Goal: Ask a question: Seek information or help from site administrators or community

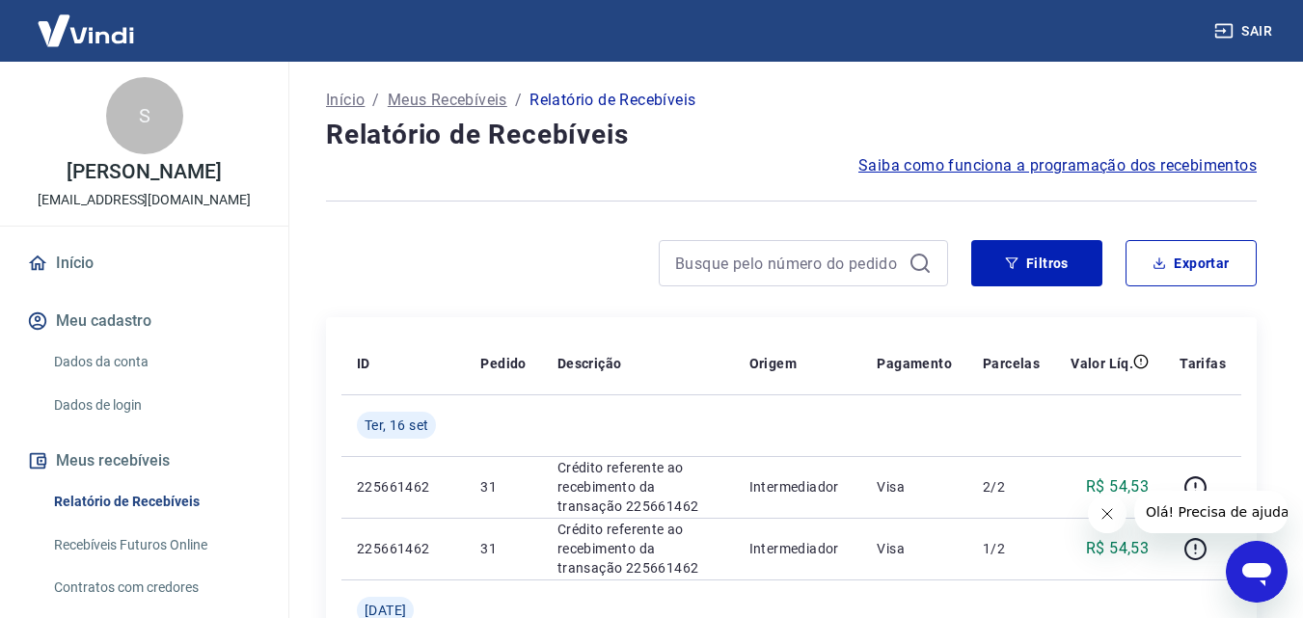
click at [490, 101] on p "Meus Recebíveis" at bounding box center [448, 100] width 120 height 23
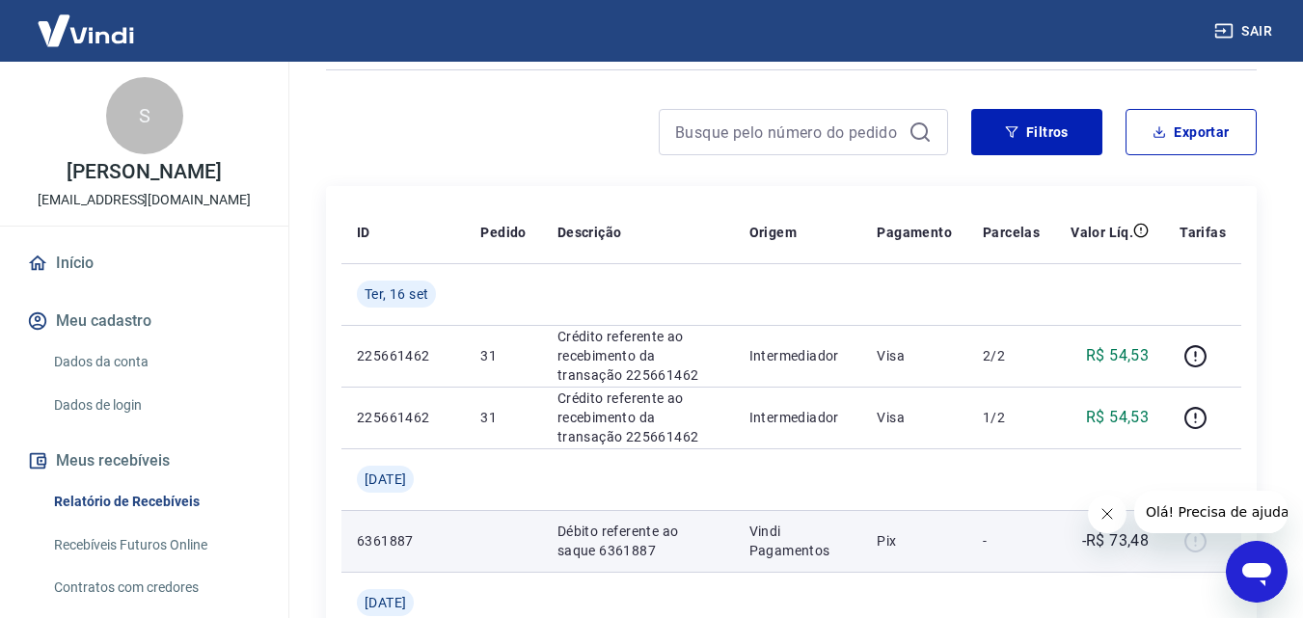
scroll to position [96, 0]
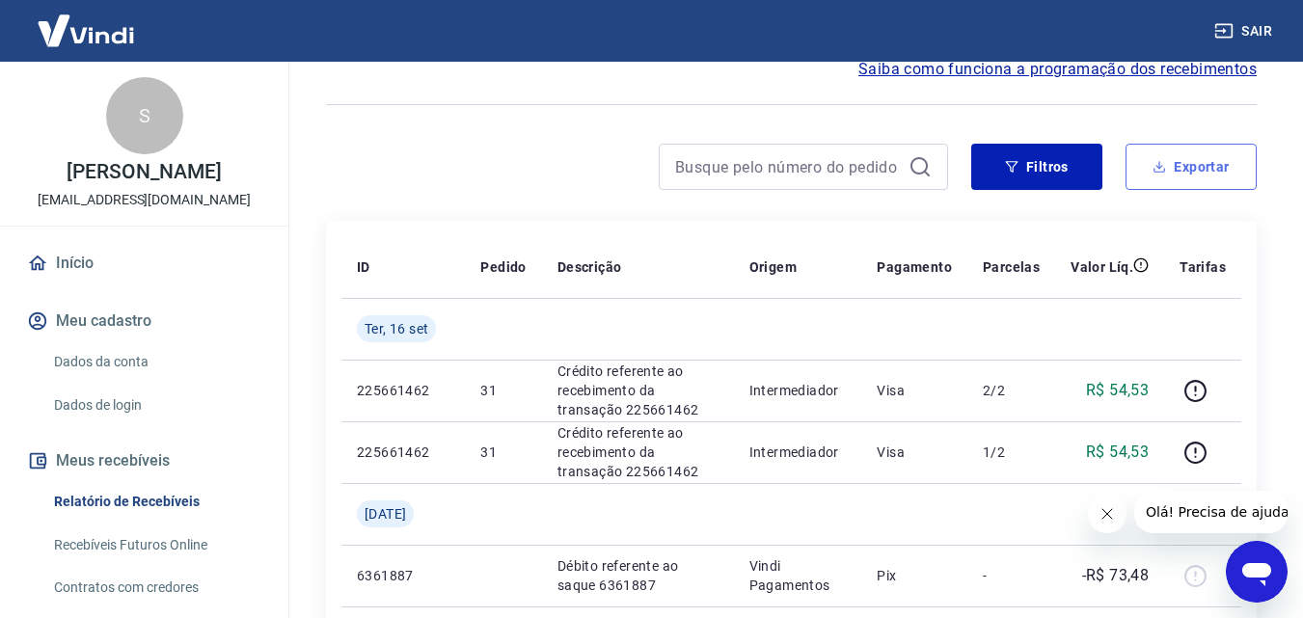
click at [1188, 166] on button "Exportar" at bounding box center [1191, 167] width 131 height 46
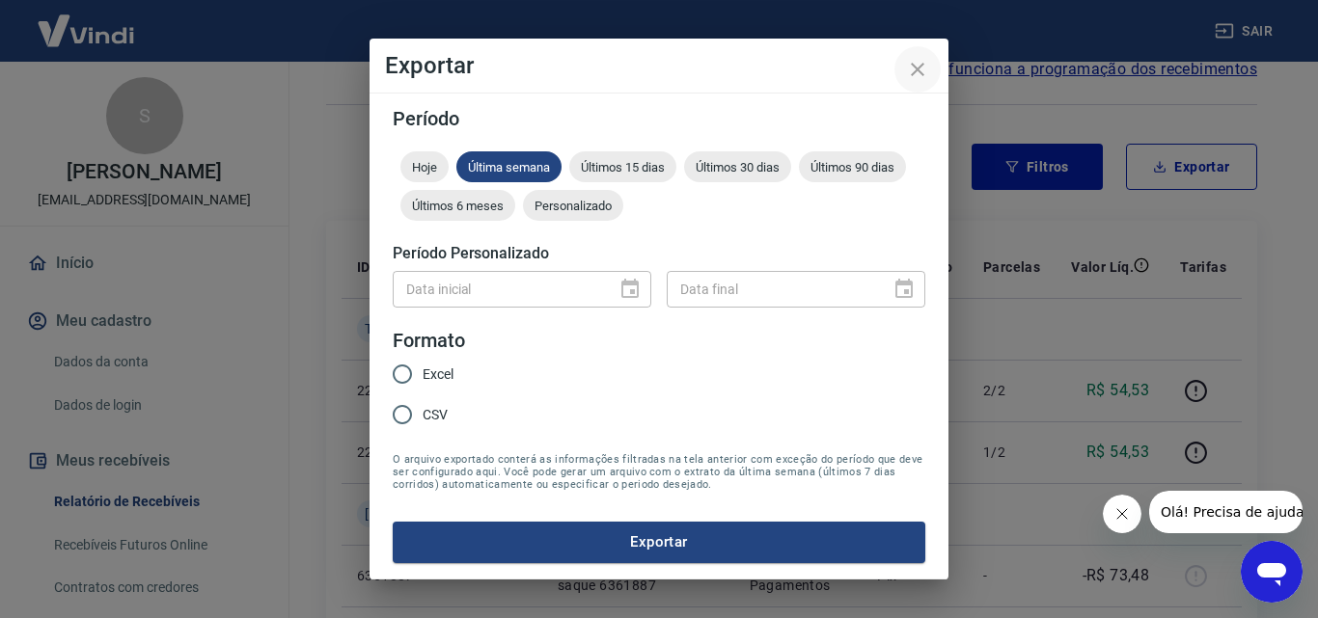
click at [912, 84] on button "close" at bounding box center [917, 69] width 46 height 46
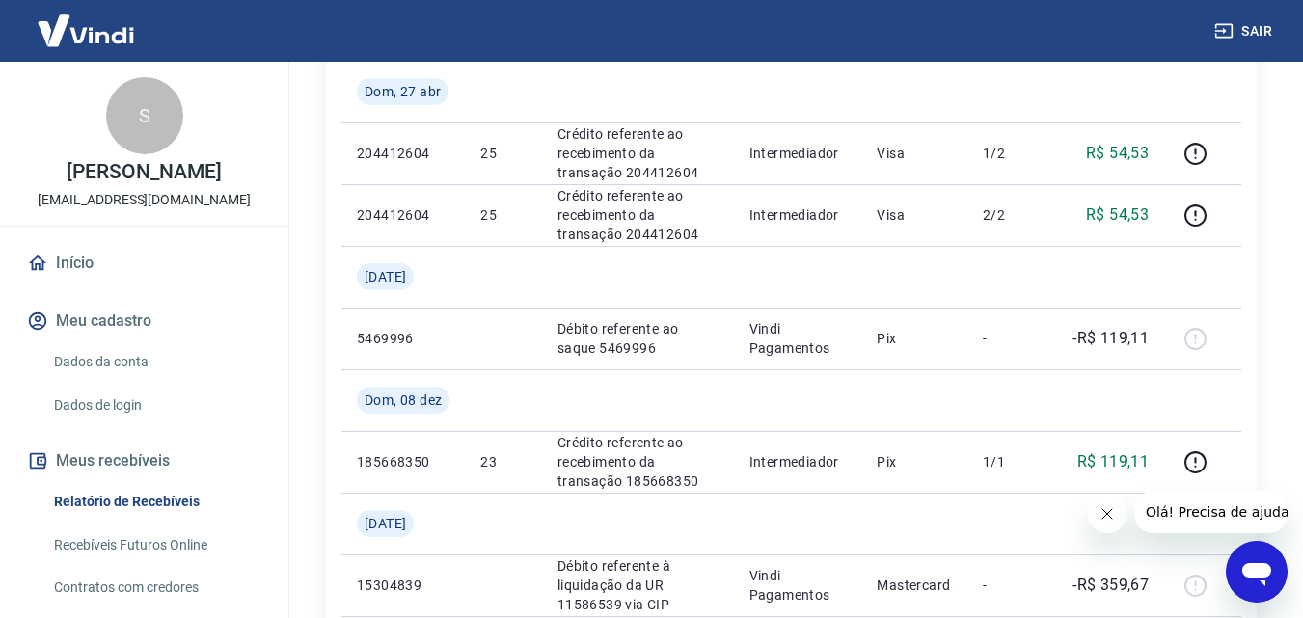
scroll to position [868, 0]
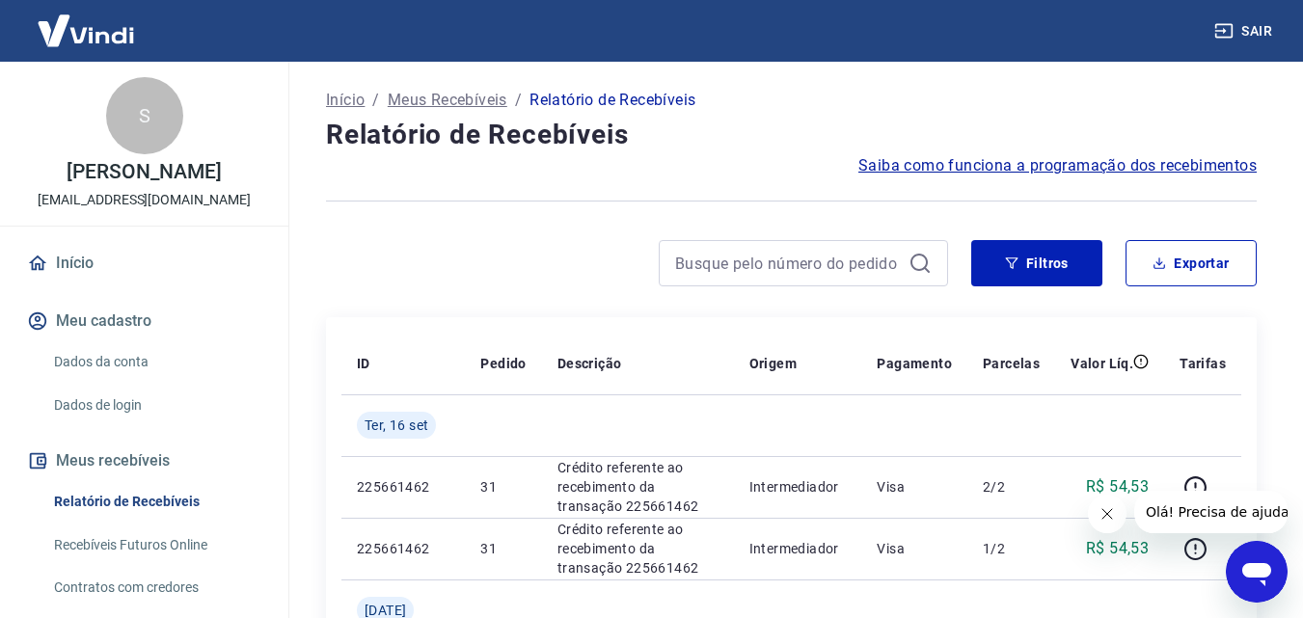
click at [1082, 167] on span "Saiba como funciona a programação dos recebimentos" at bounding box center [1058, 165] width 398 height 23
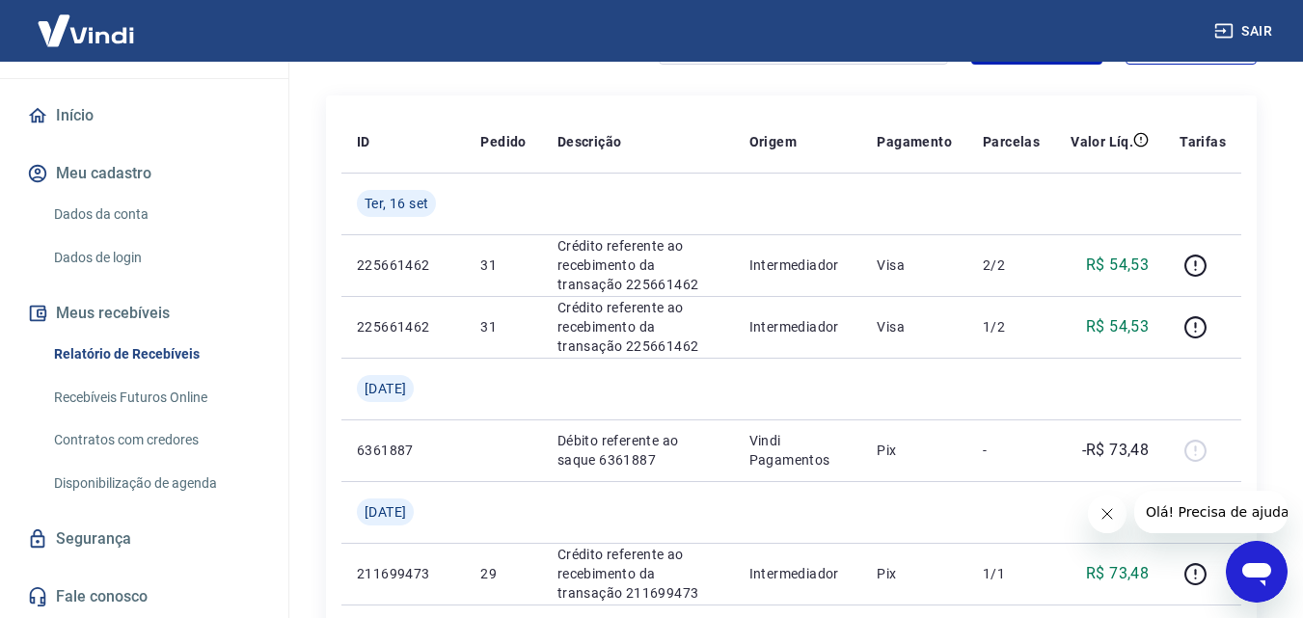
scroll to position [96, 0]
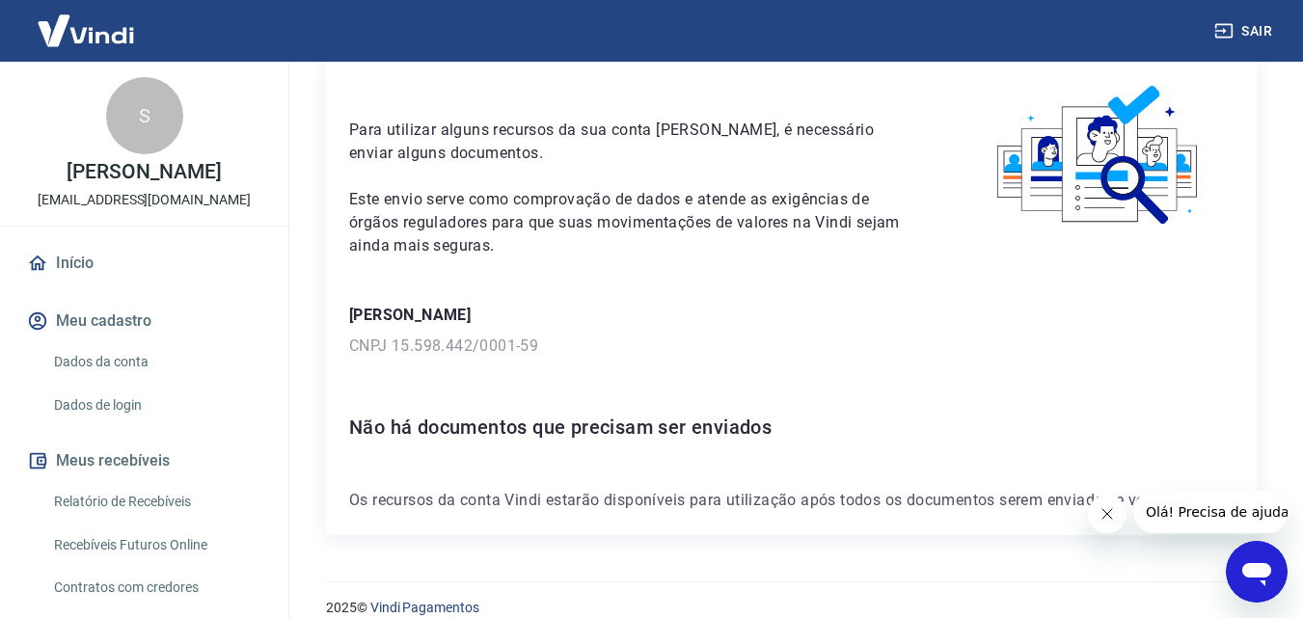
scroll to position [105, 0]
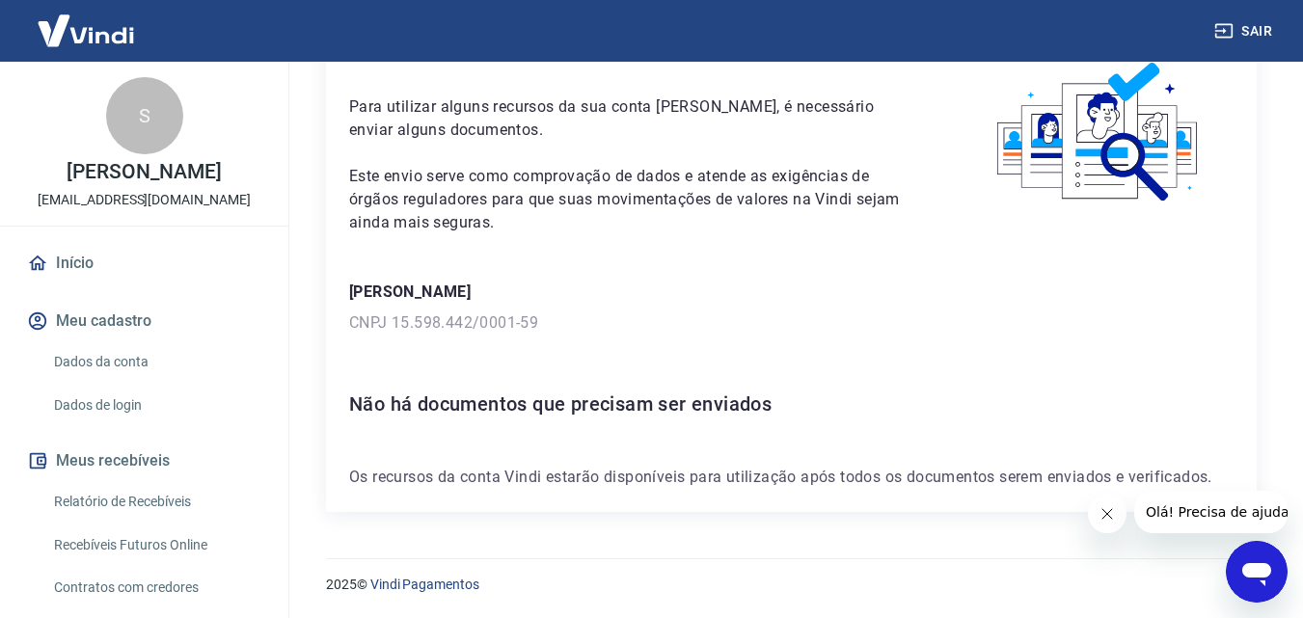
click at [118, 364] on link "Dados da conta" at bounding box center [155, 362] width 219 height 40
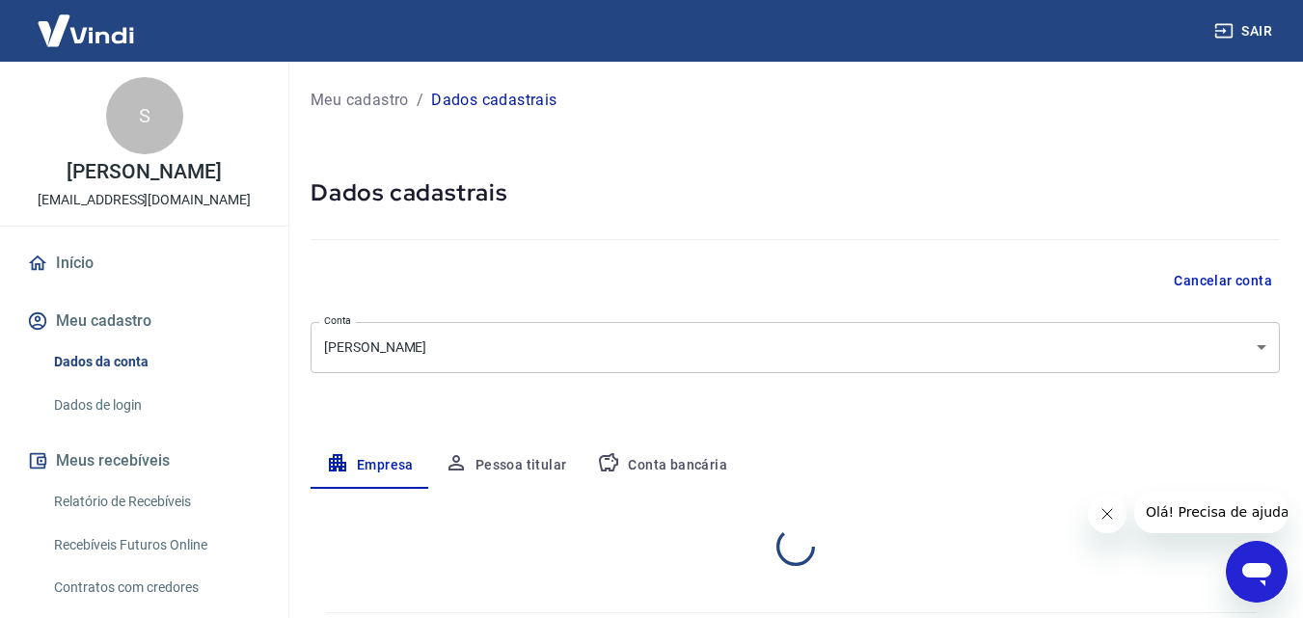
select select "SP"
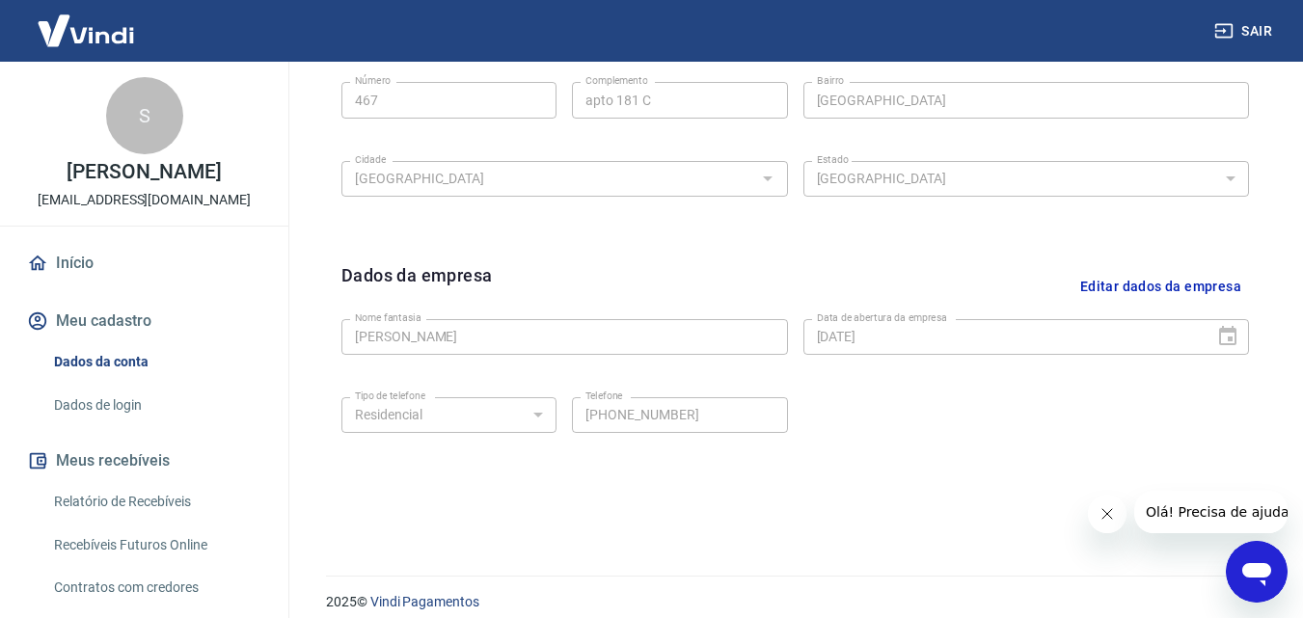
scroll to position [773, 0]
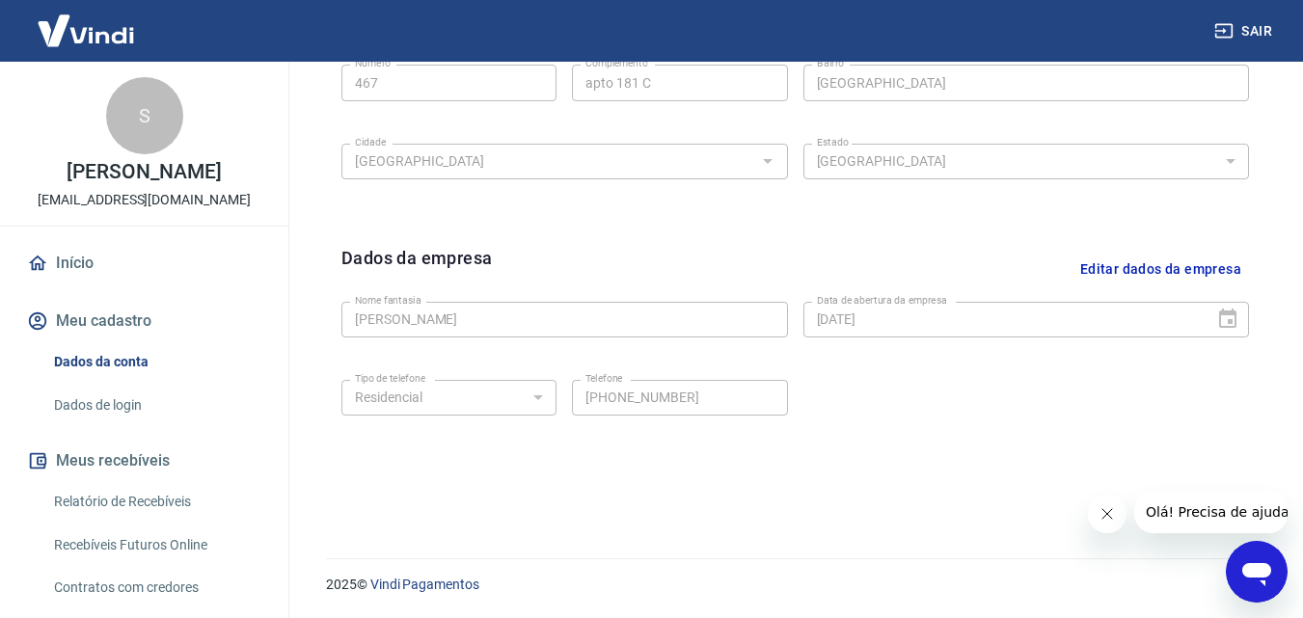
click at [138, 407] on link "Dados de login" at bounding box center [155, 406] width 219 height 40
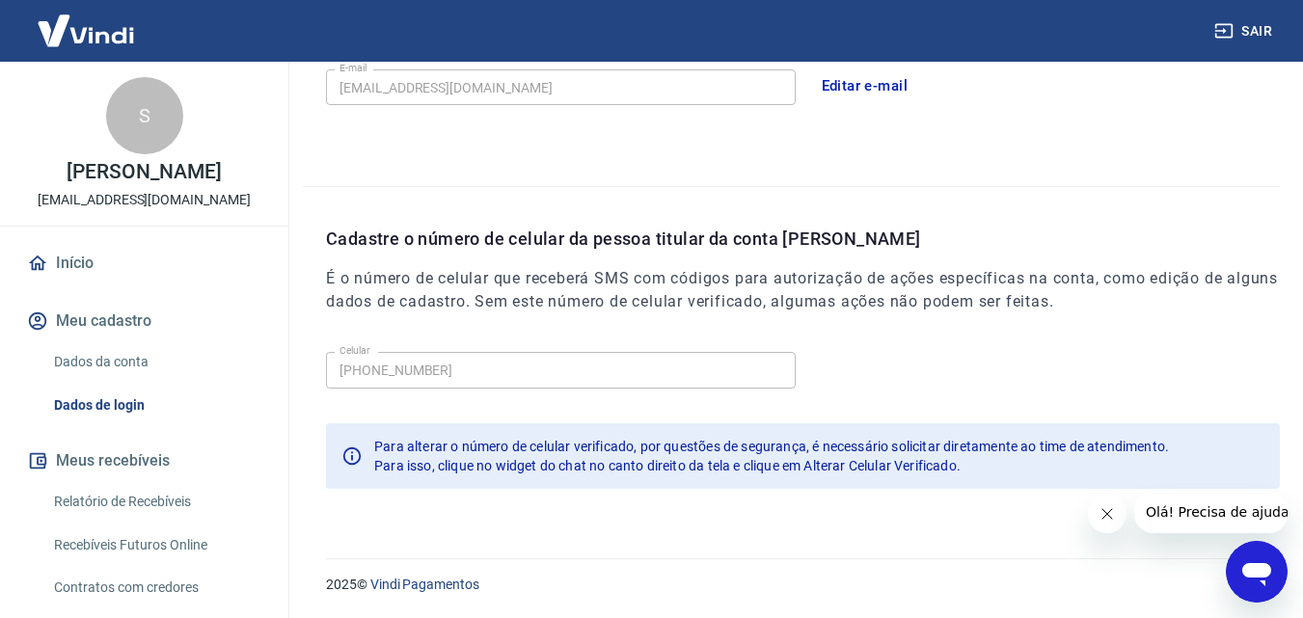
scroll to position [381, 0]
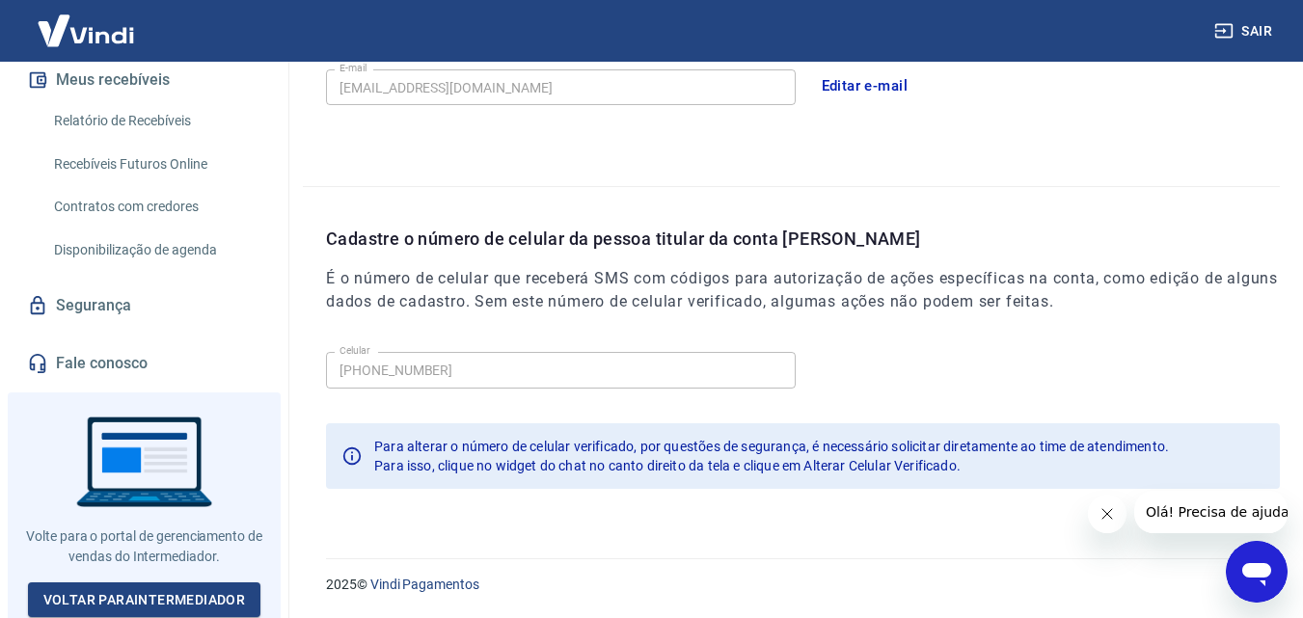
click at [79, 307] on link "Segurança" at bounding box center [144, 306] width 242 height 42
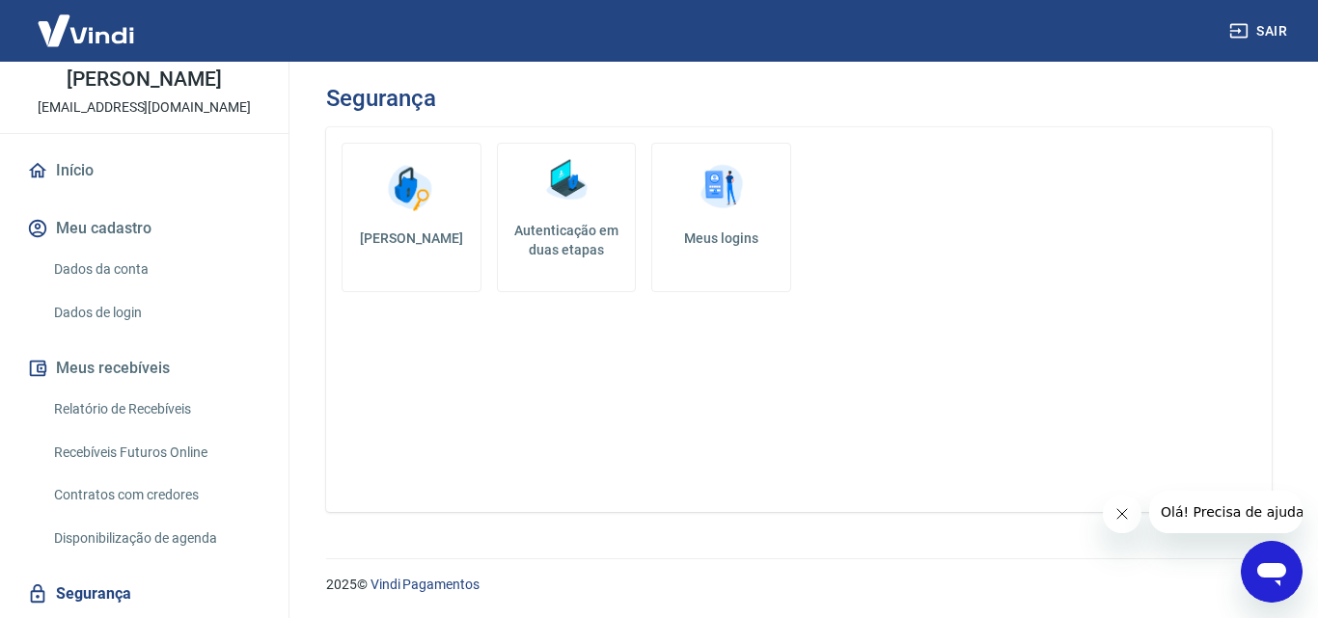
scroll to position [381, 0]
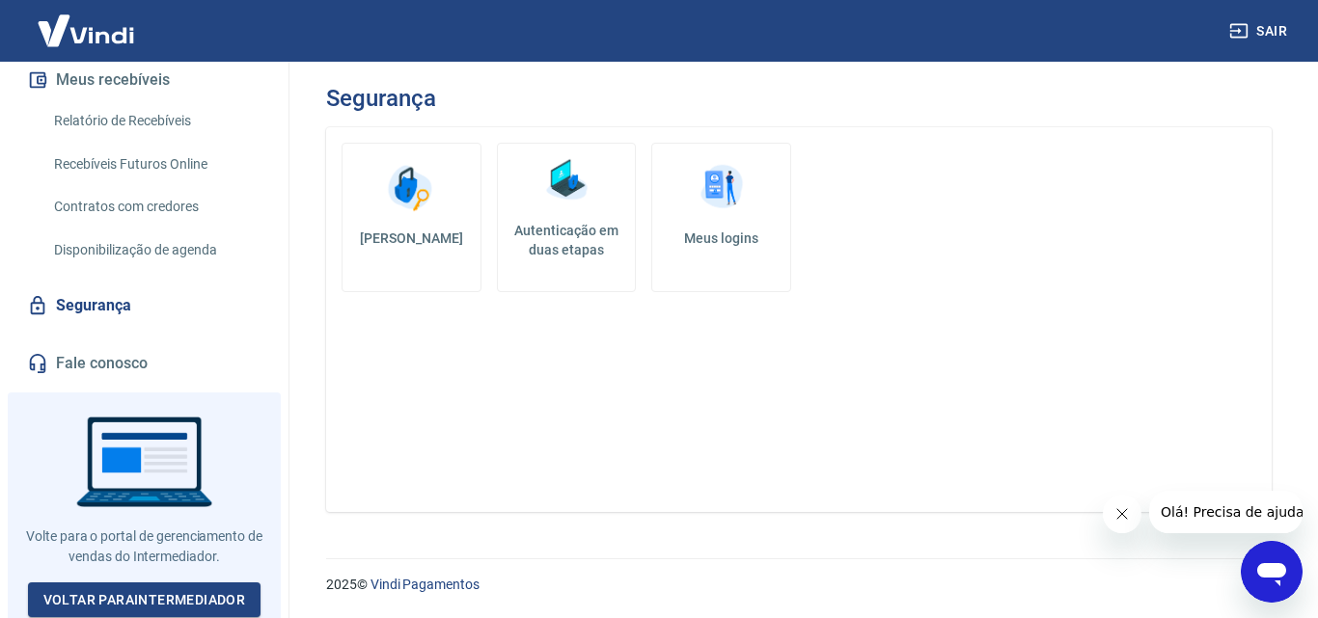
click at [1266, 560] on icon "Abrir janela de mensagens" at bounding box center [1271, 572] width 35 height 35
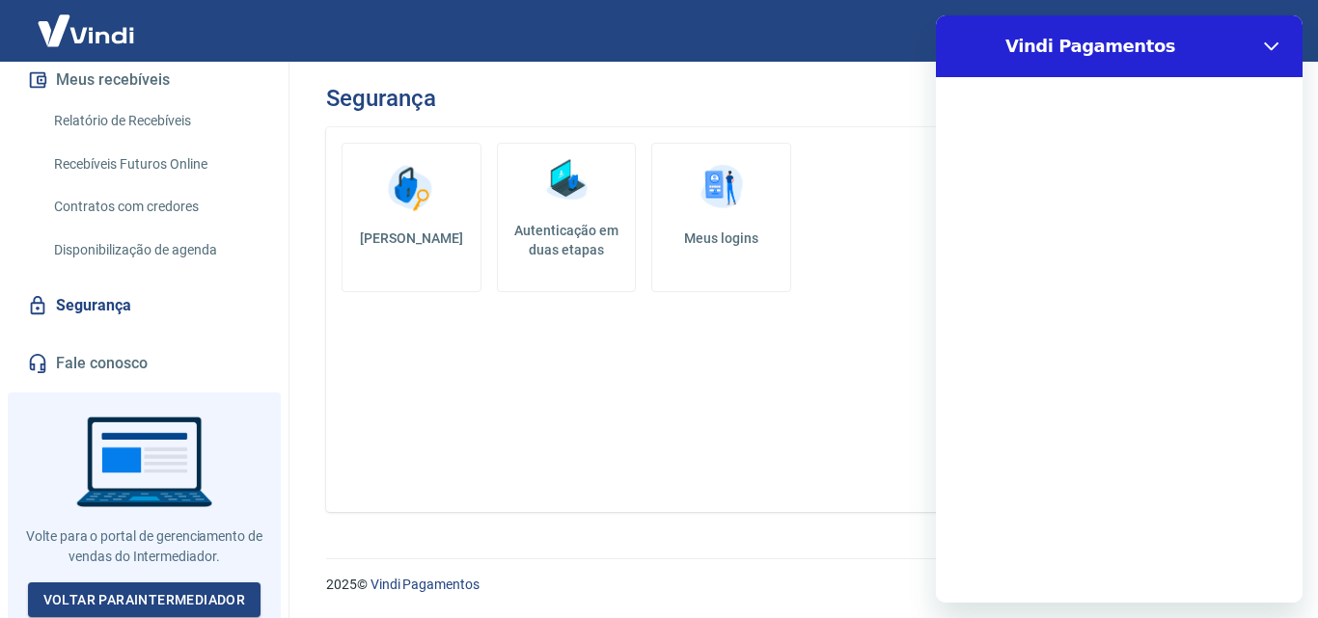
scroll to position [0, 0]
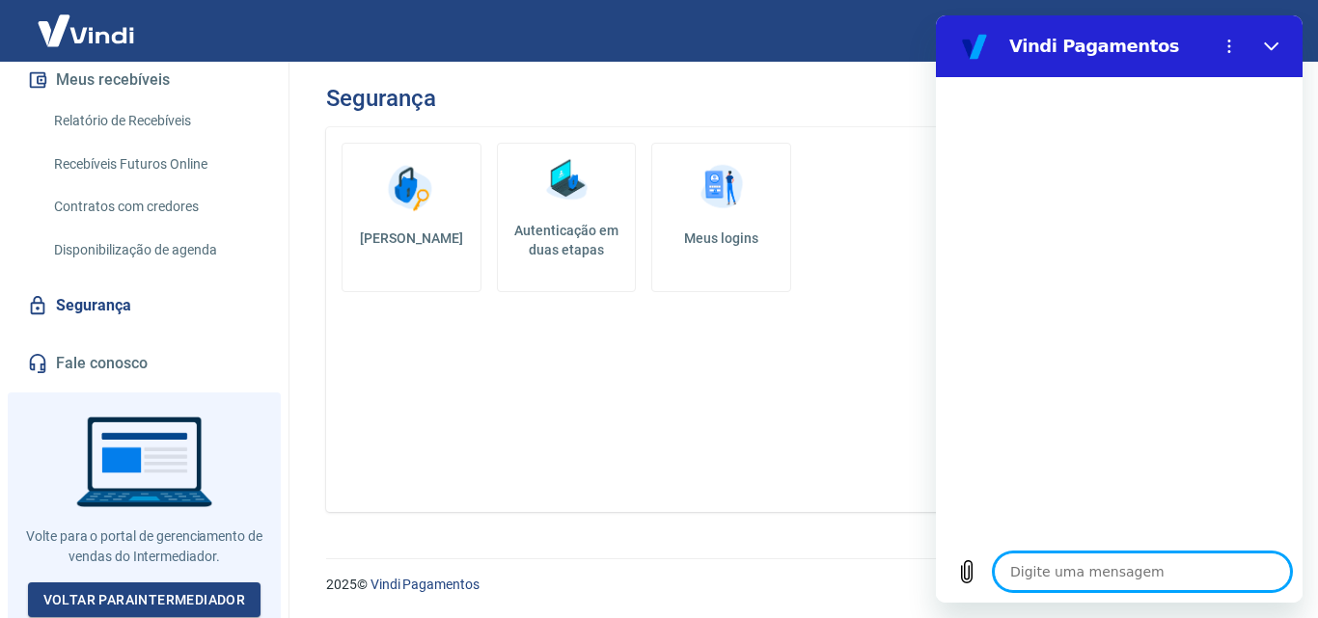
click at [1034, 569] on textarea at bounding box center [1142, 572] width 297 height 39
type textarea "N"
type textarea "x"
type textarea "N"
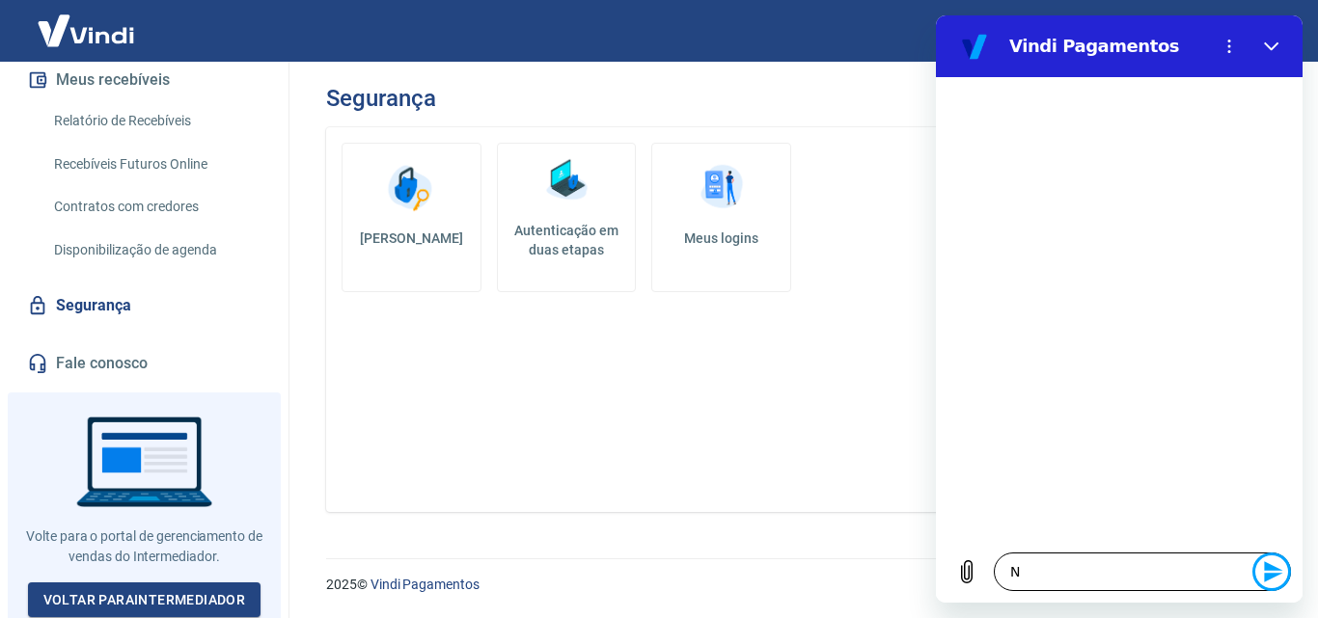
click button "Enviar mensagem" at bounding box center [1271, 572] width 39 height 39
type textarea "e"
type textarea "x"
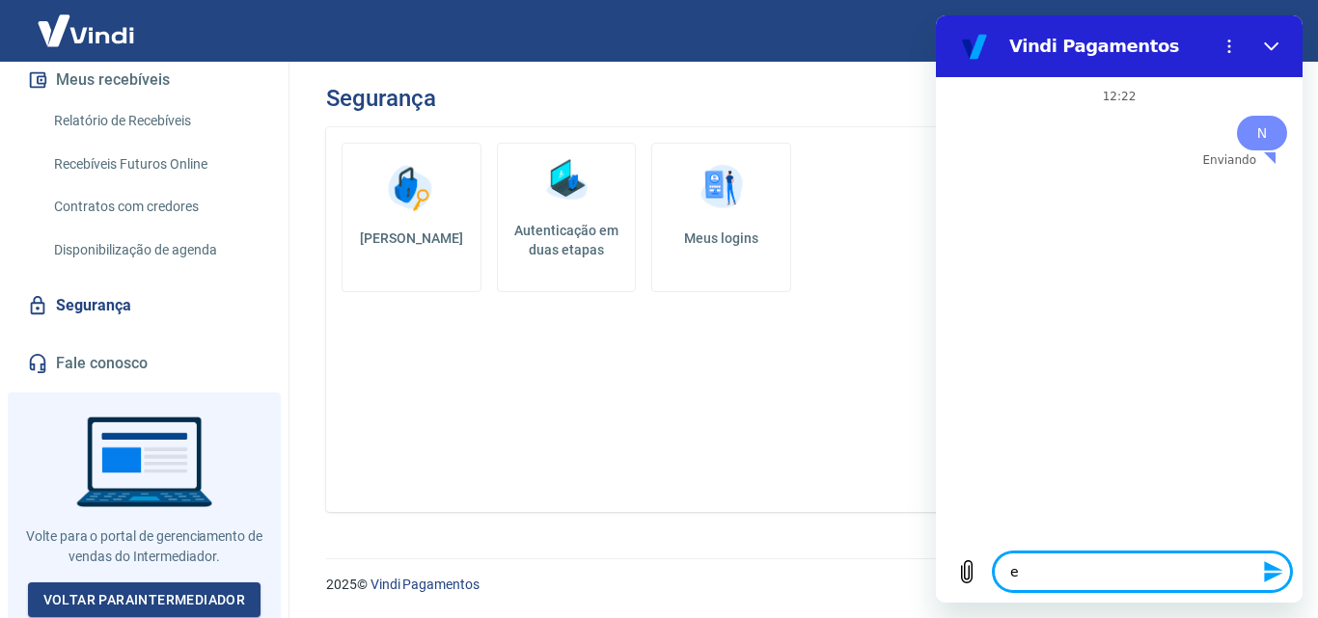
type textarea "es"
type textarea "x"
type textarea "est"
type textarea "x"
type textarea "esto"
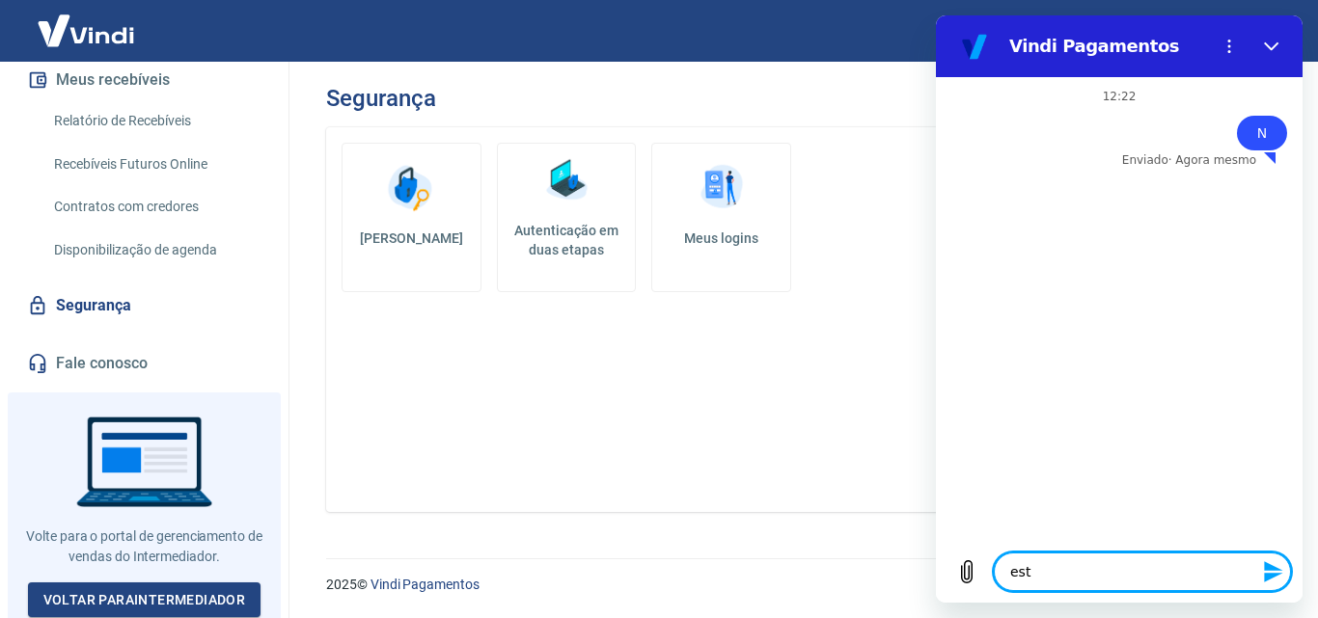
type textarea "x"
type textarea "estou"
type textarea "x"
type textarea "estou"
type textarea "x"
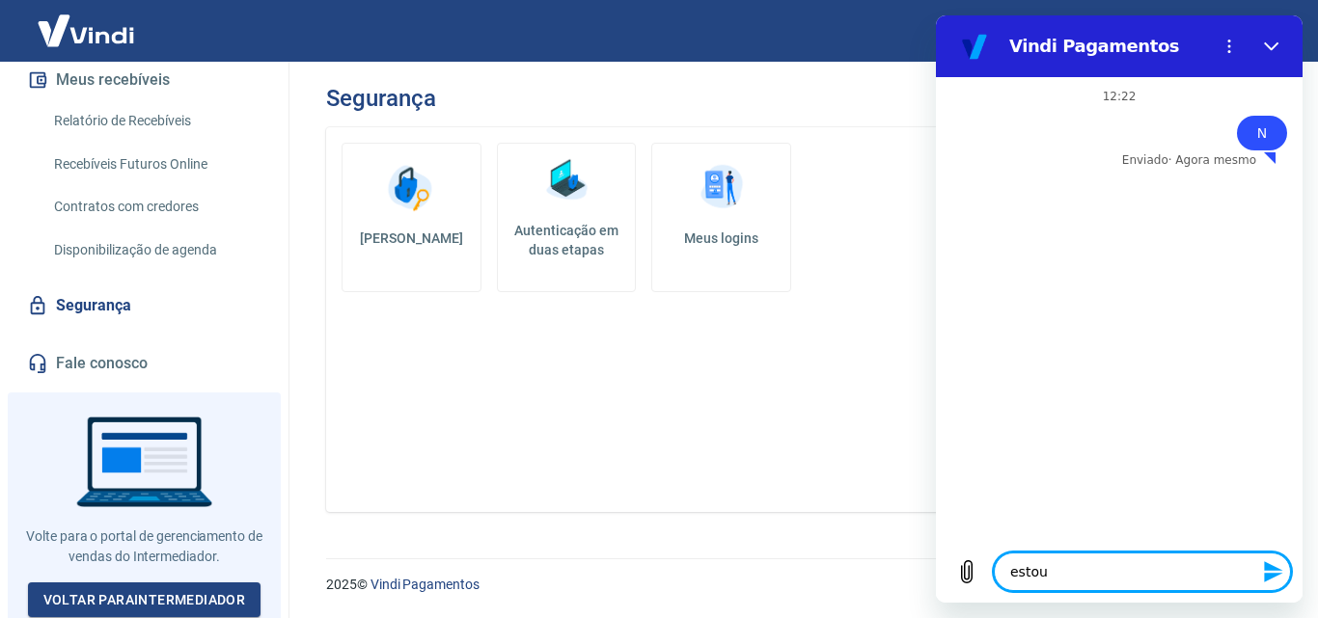
type textarea "estou l"
type textarea "x"
type textarea "estou lo"
type textarea "x"
type textarea "estou l"
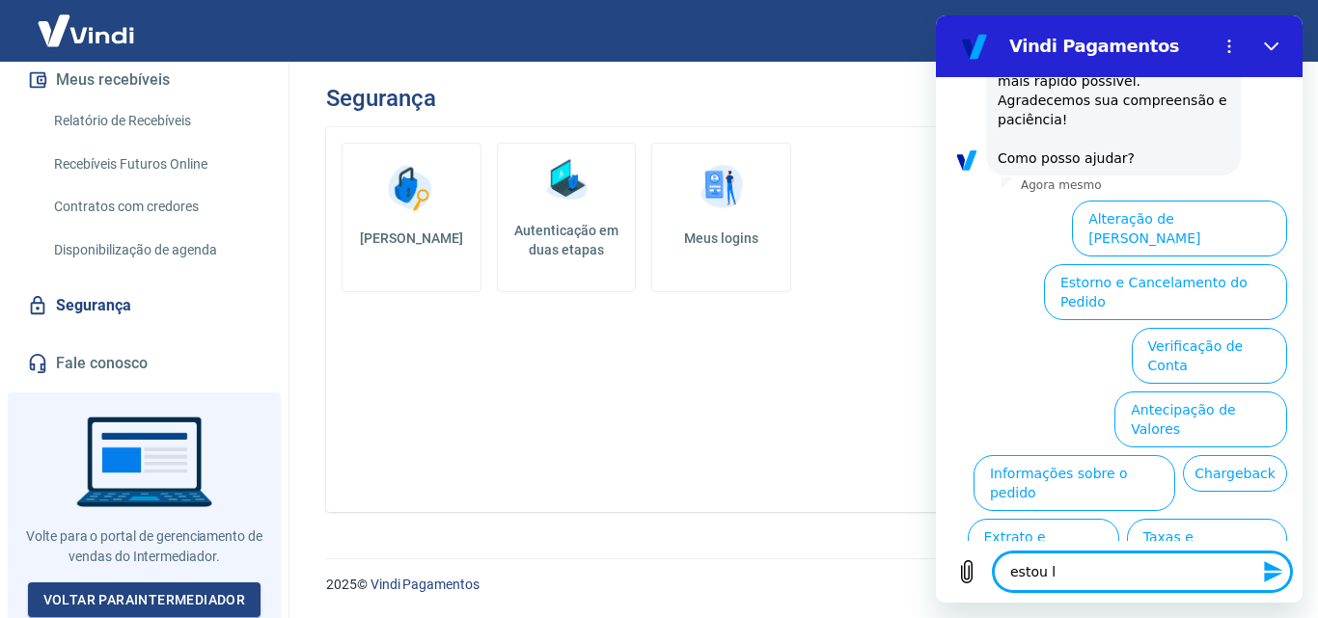
type textarea "x"
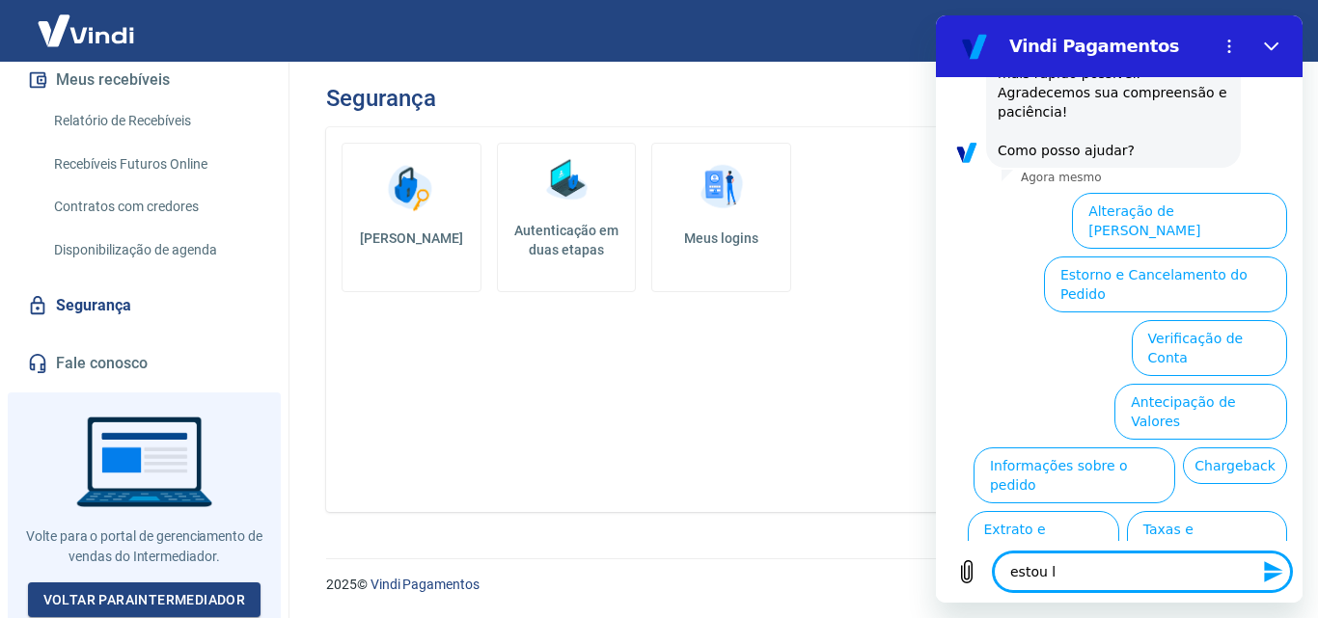
scroll to position [272, 0]
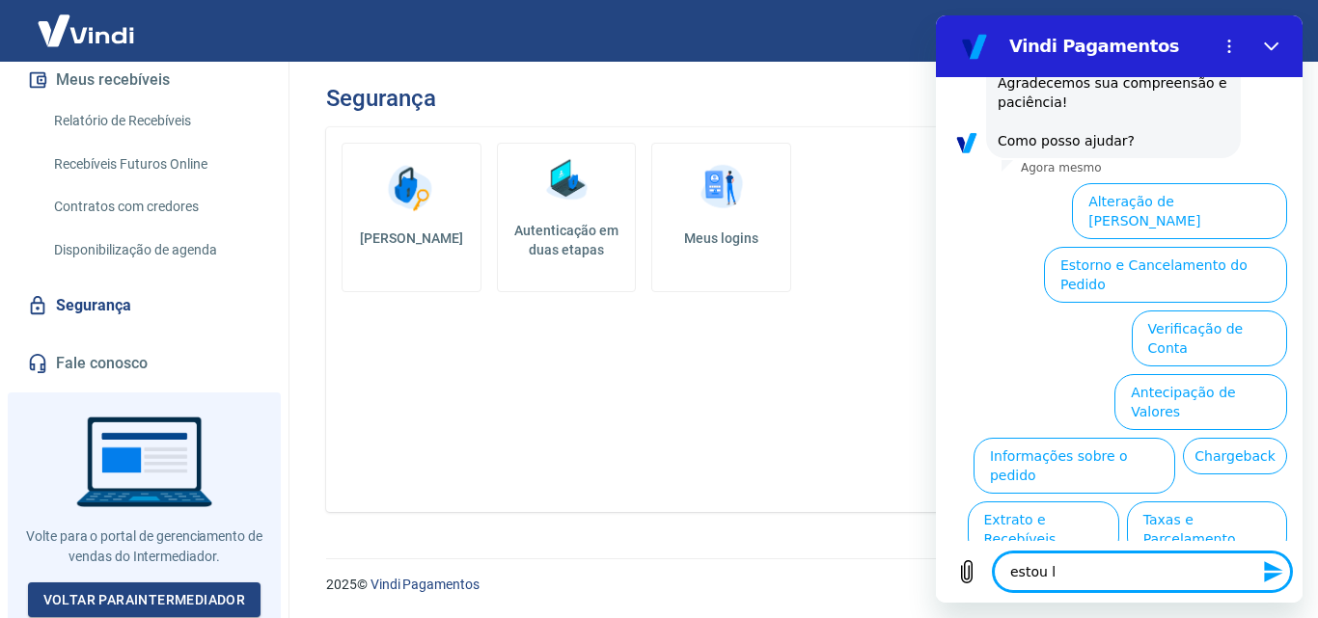
type textarea "estou"
type textarea "x"
type textarea "estou"
type textarea "x"
type textarea "esto"
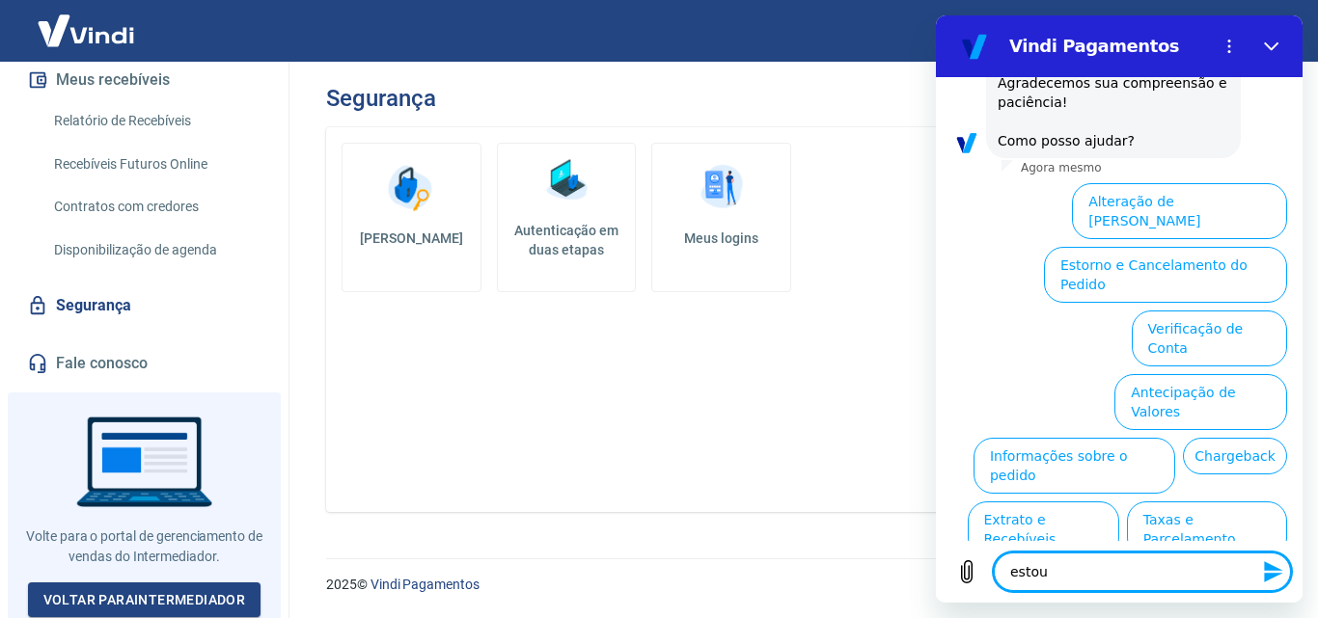
type textarea "x"
type textarea "est"
type textarea "x"
type textarea "es"
type textarea "x"
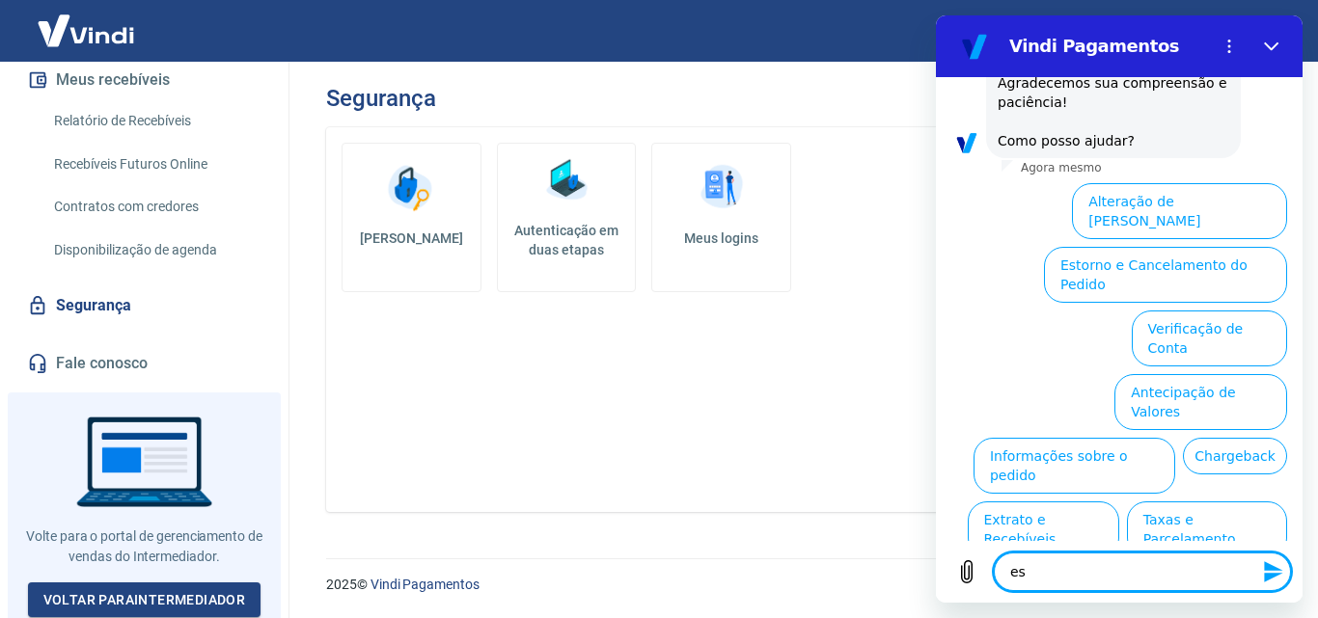
type textarea "e"
type textarea "x"
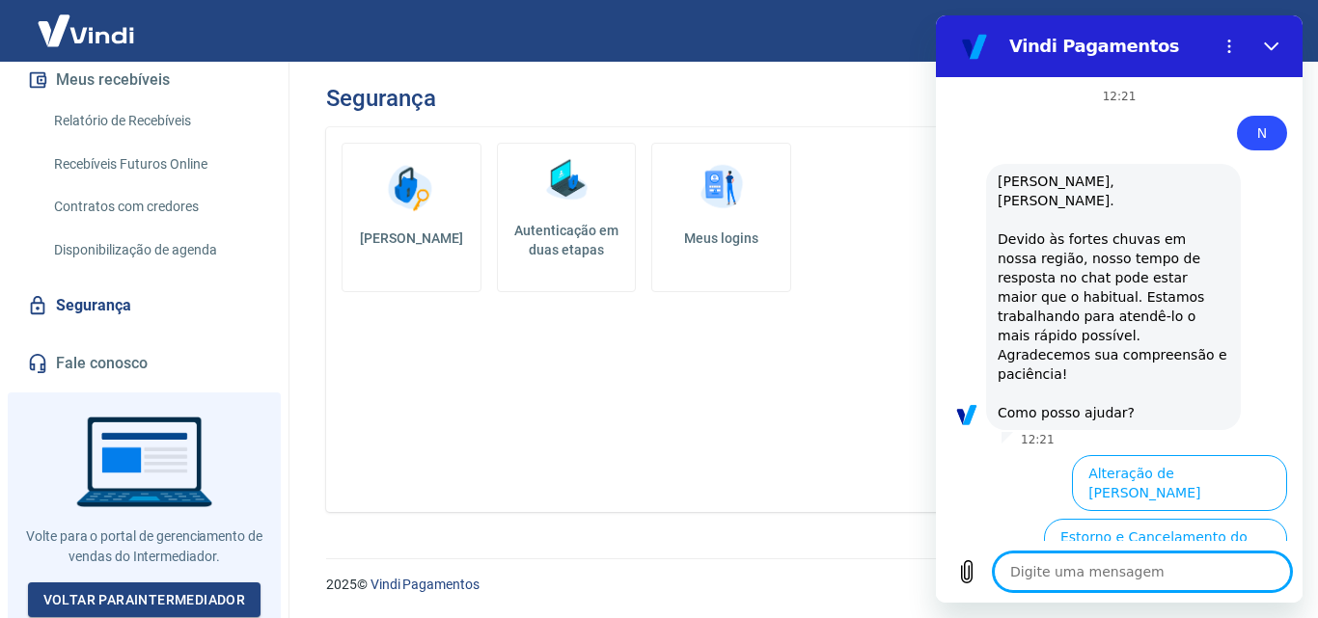
scroll to position [96, 0]
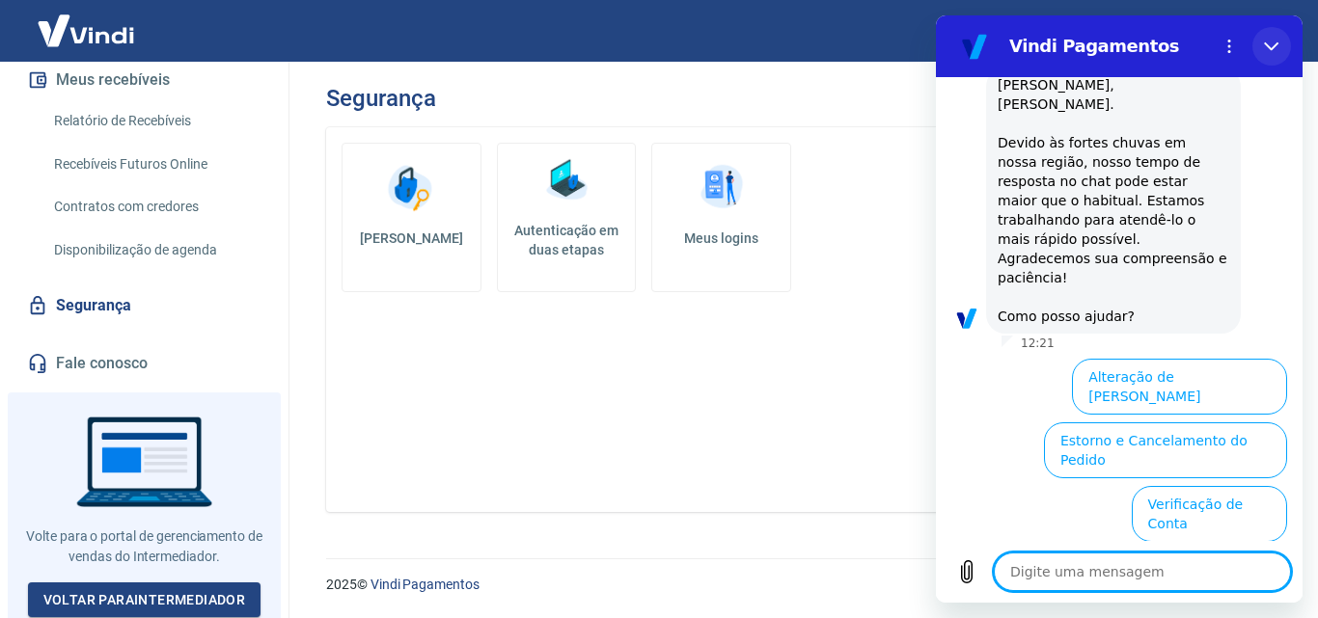
click at [1268, 48] on icon "Fechar" at bounding box center [1271, 46] width 15 height 15
type textarea "x"
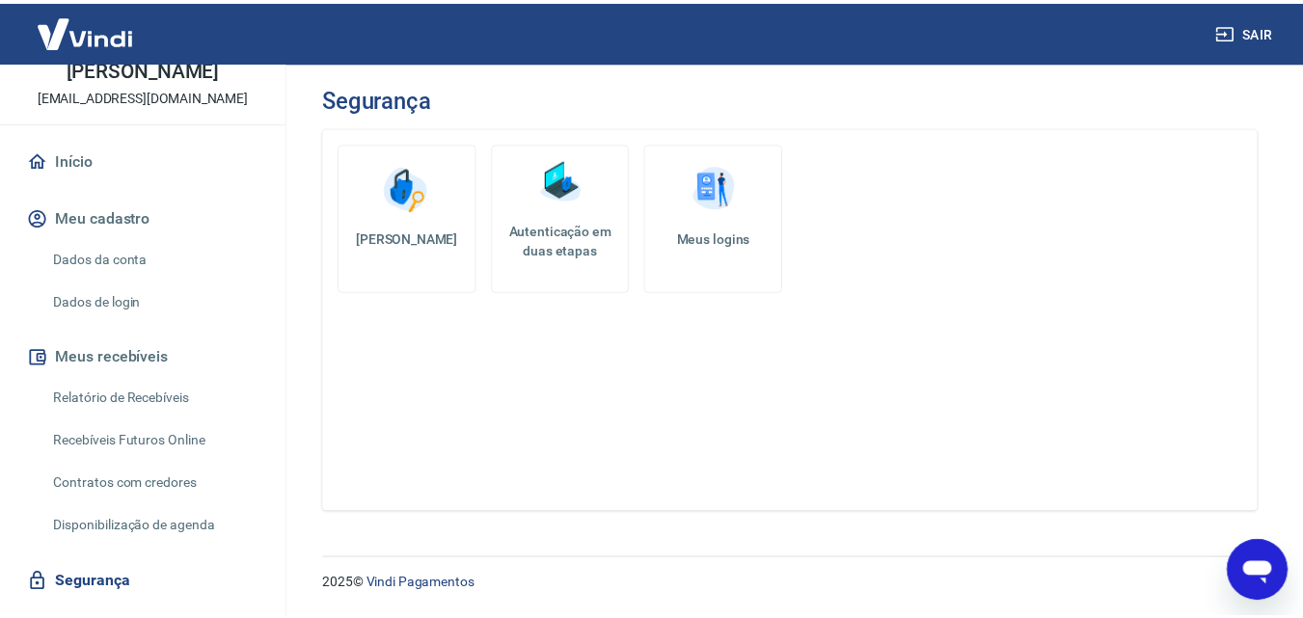
scroll to position [92, 0]
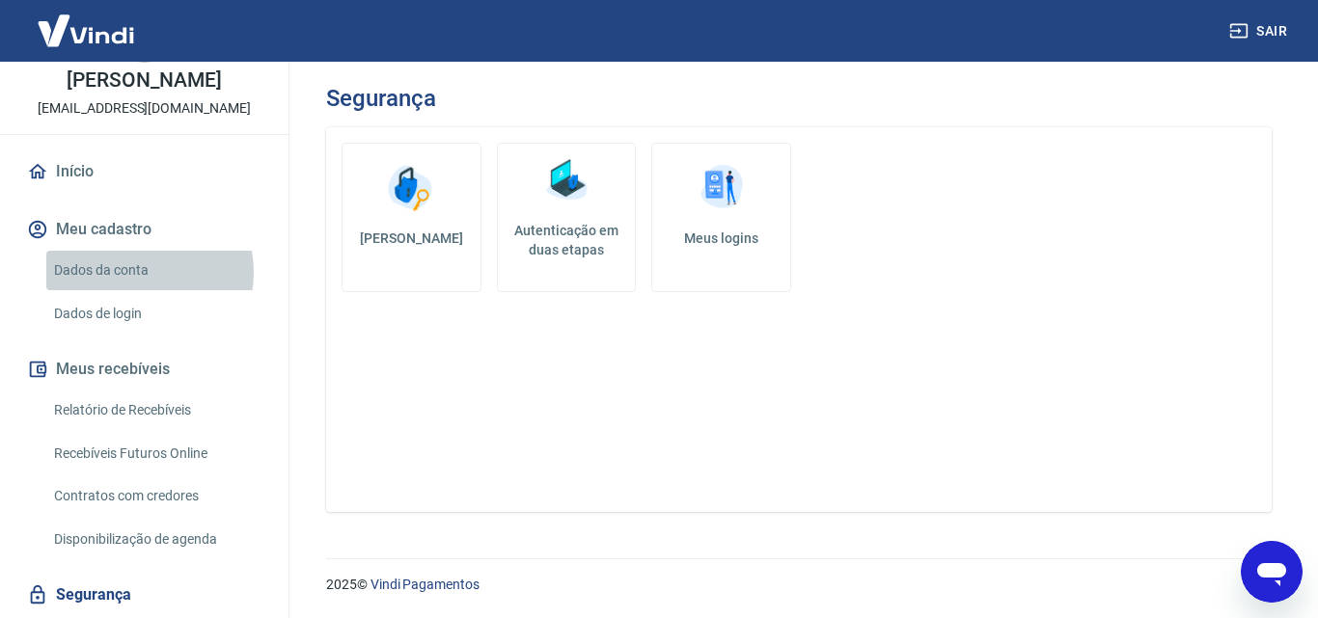
click at [139, 272] on link "Dados da conta" at bounding box center [155, 271] width 219 height 40
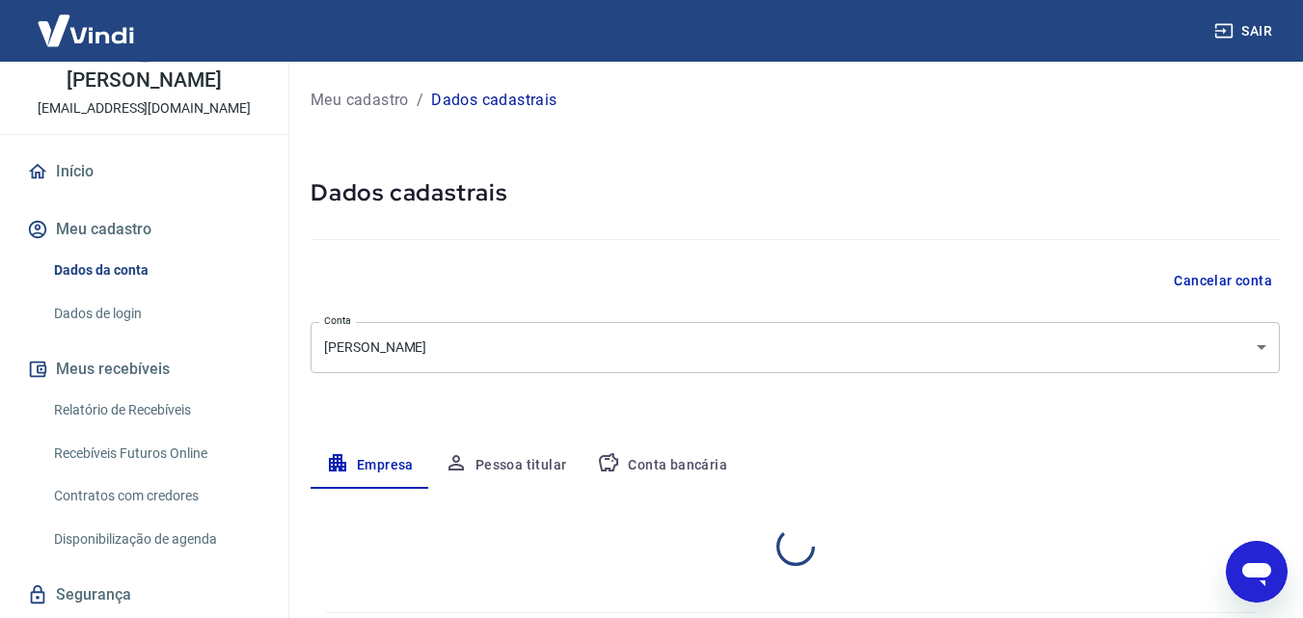
select select "SP"
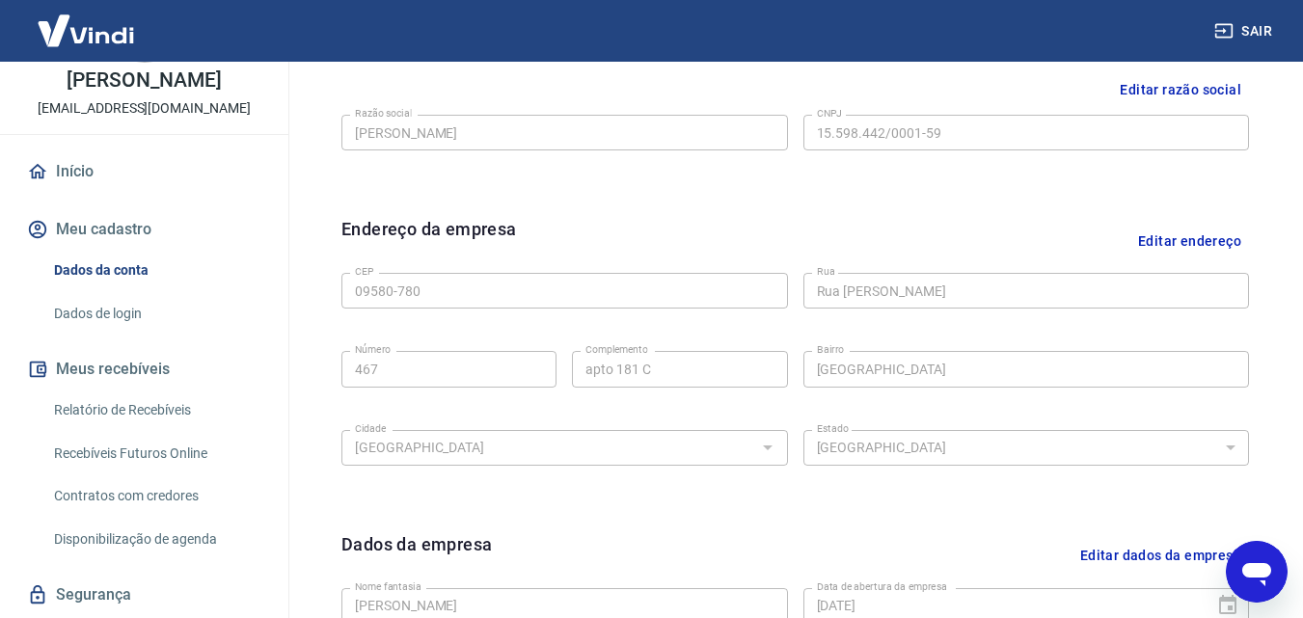
scroll to position [483, 0]
click at [137, 276] on link "Dados da conta" at bounding box center [155, 271] width 219 height 40
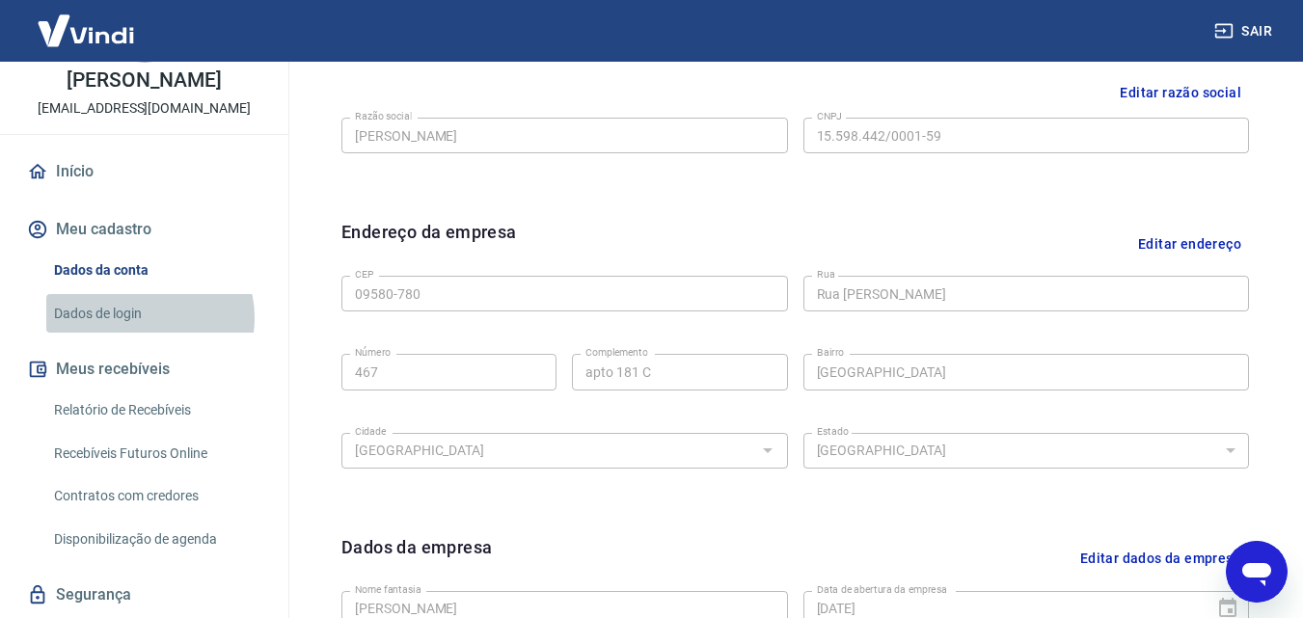
click at [148, 317] on link "Dados de login" at bounding box center [155, 314] width 219 height 40
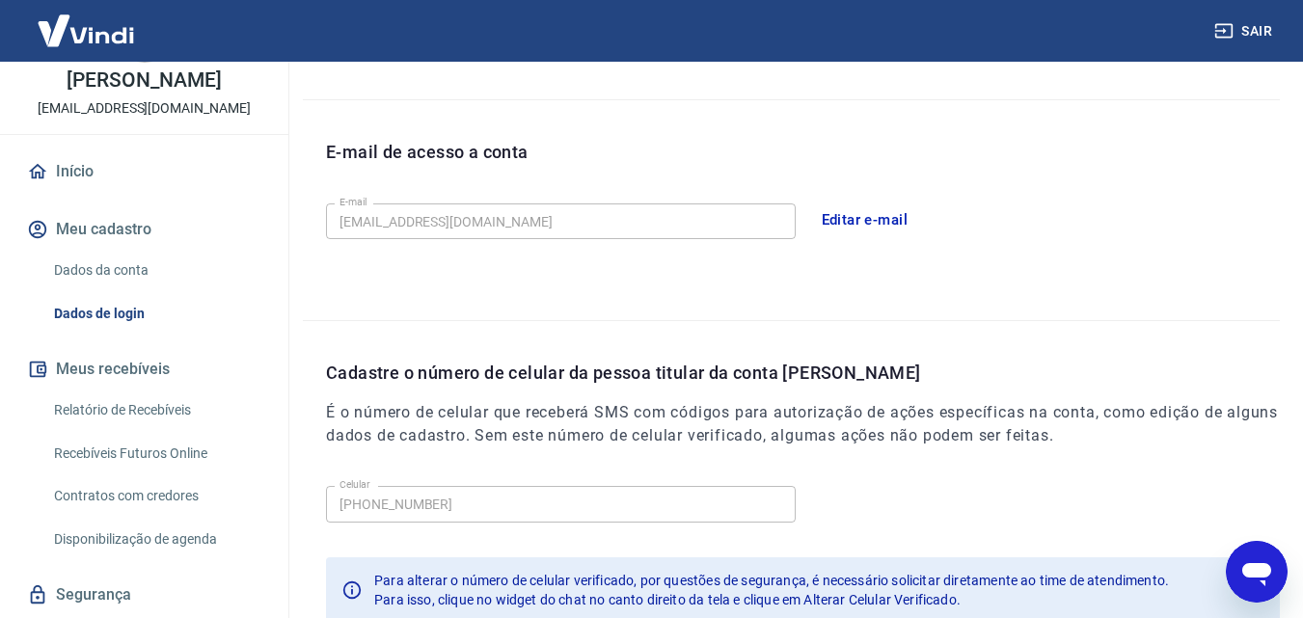
scroll to position [617, 0]
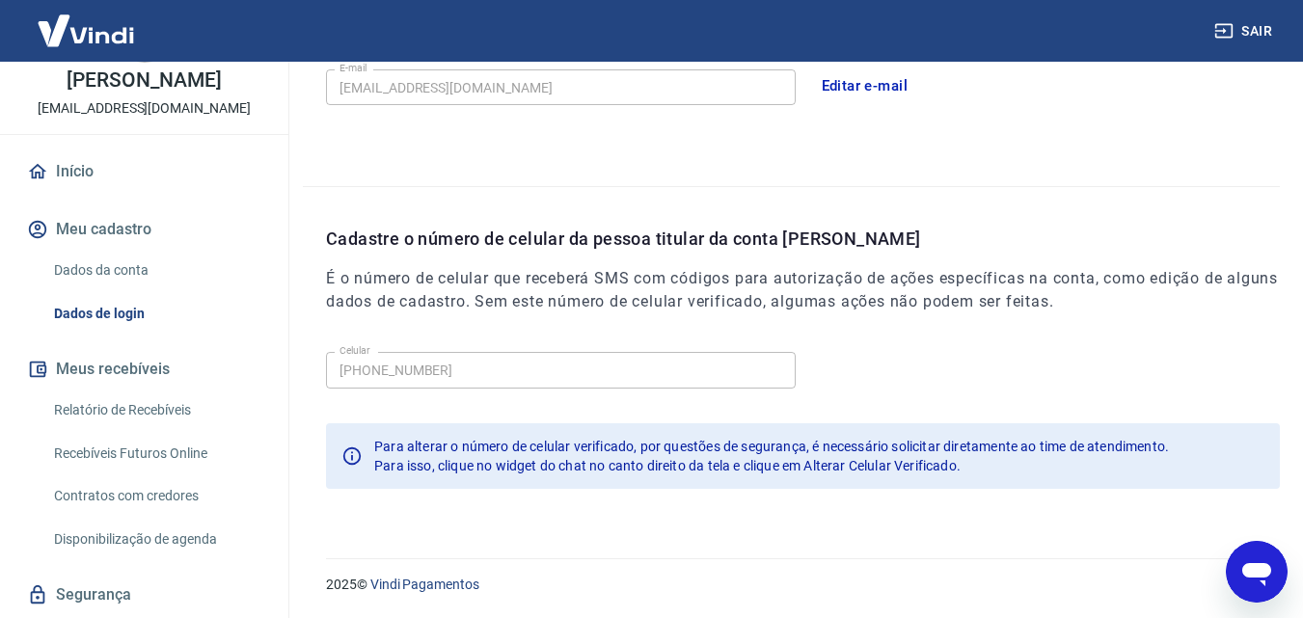
click at [186, 409] on link "Relatório de Recebíveis" at bounding box center [155, 411] width 219 height 40
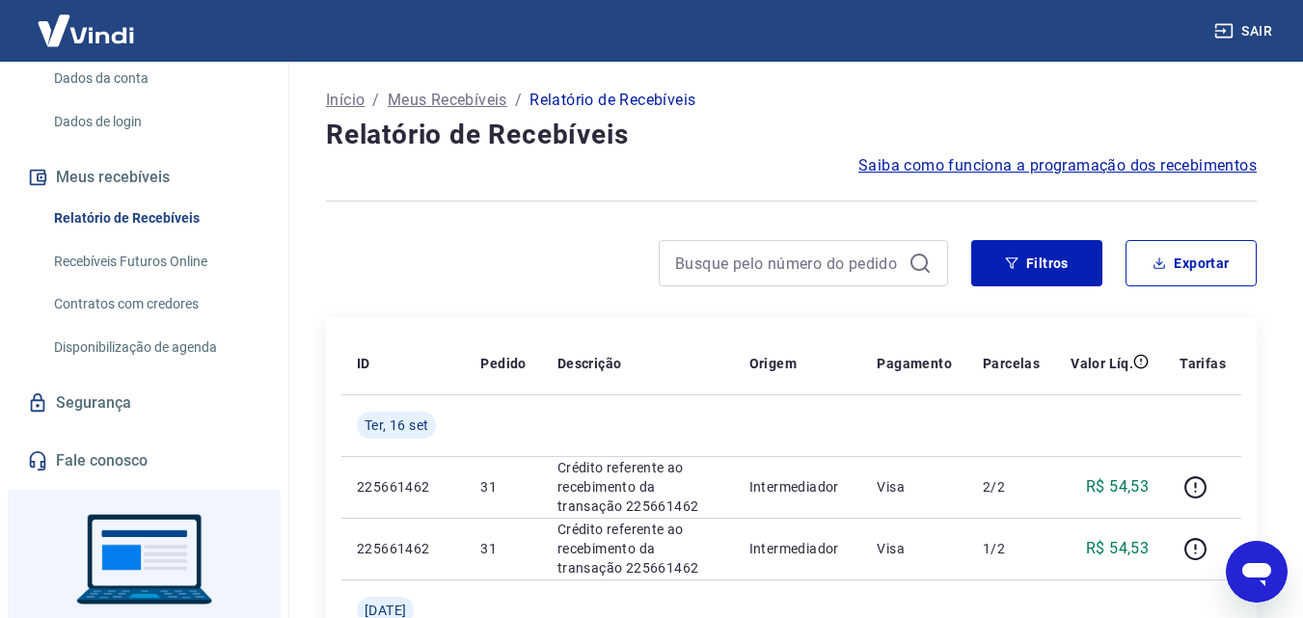
scroll to position [285, 0]
click at [178, 354] on link "Disponibilização de agenda" at bounding box center [155, 347] width 219 height 40
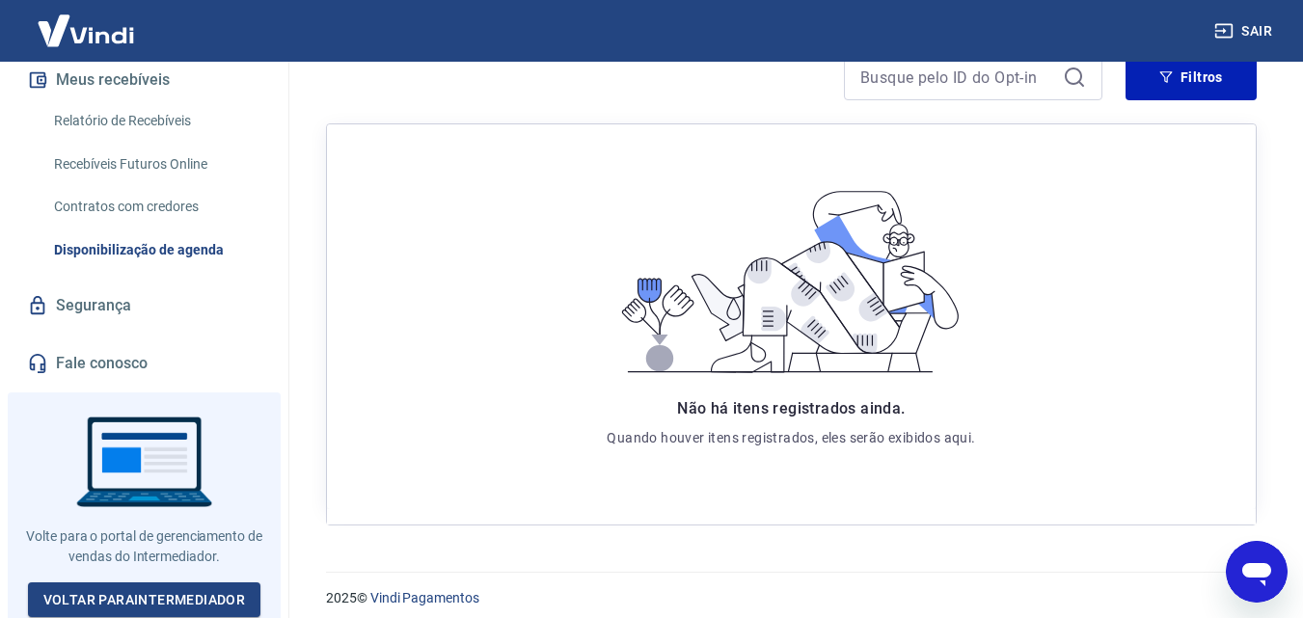
scroll to position [332, 0]
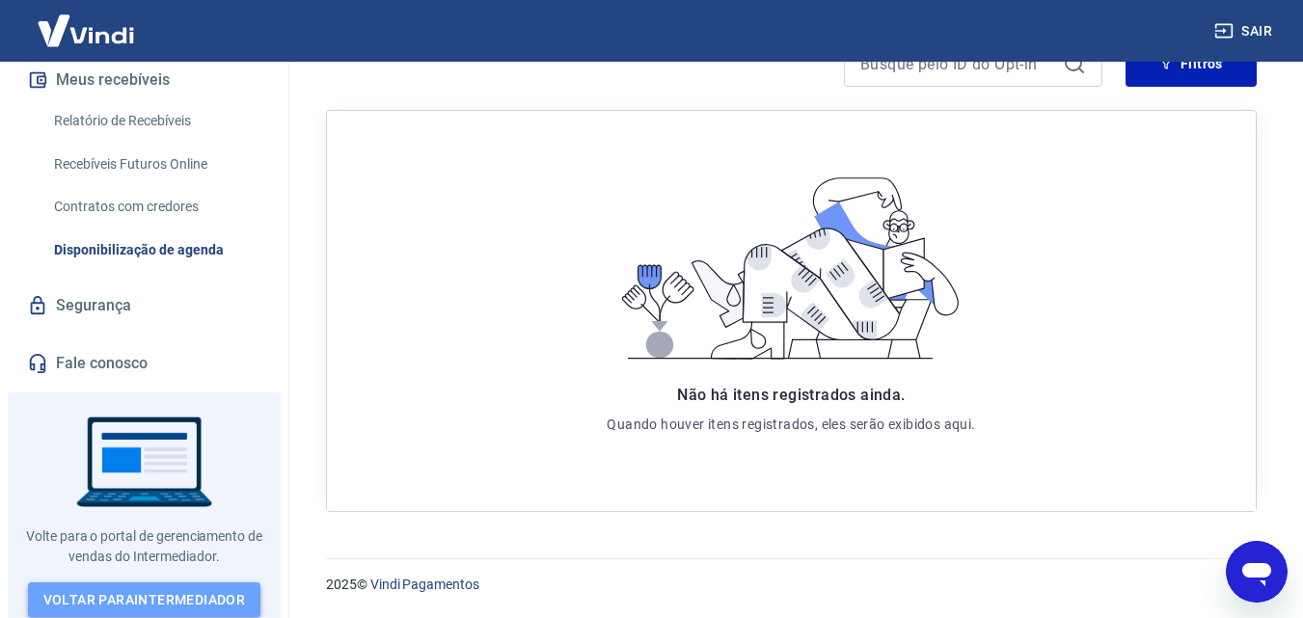
click at [187, 604] on link "Voltar para Intermediador" at bounding box center [144, 601] width 233 height 36
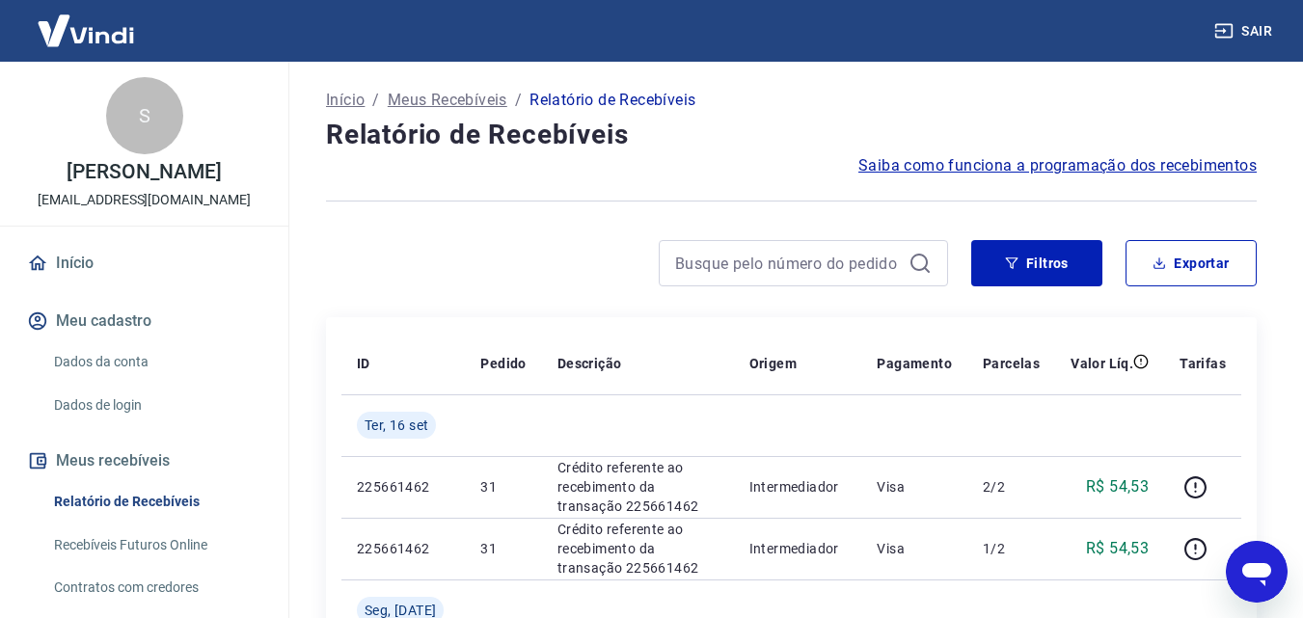
click at [443, 103] on p "Meus Recebíveis" at bounding box center [448, 100] width 120 height 23
click at [351, 101] on p "Início" at bounding box center [345, 100] width 39 height 23
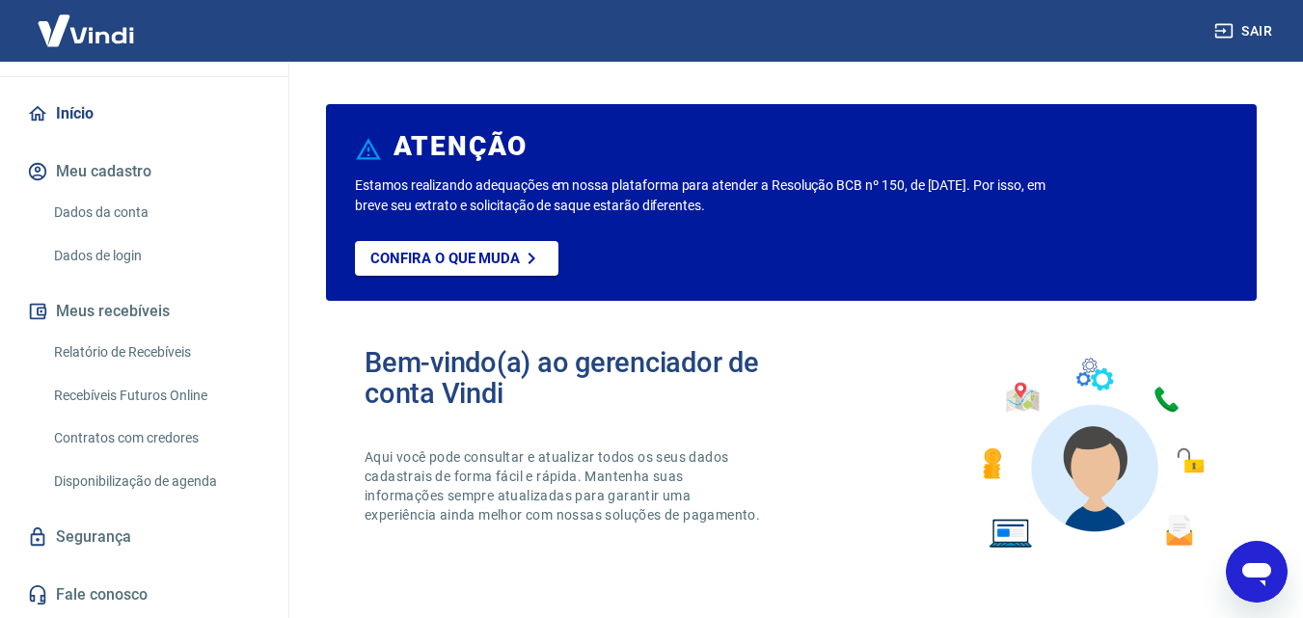
scroll to position [193, 0]
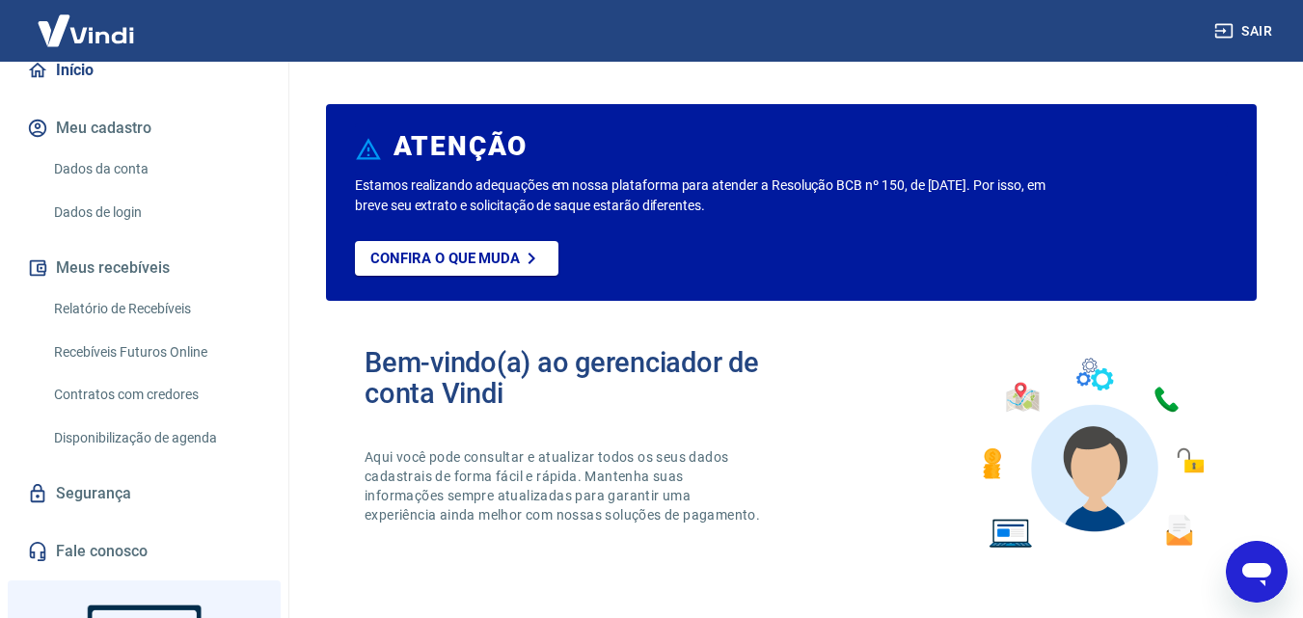
click at [76, 555] on link "Fale conosco" at bounding box center [144, 552] width 242 height 42
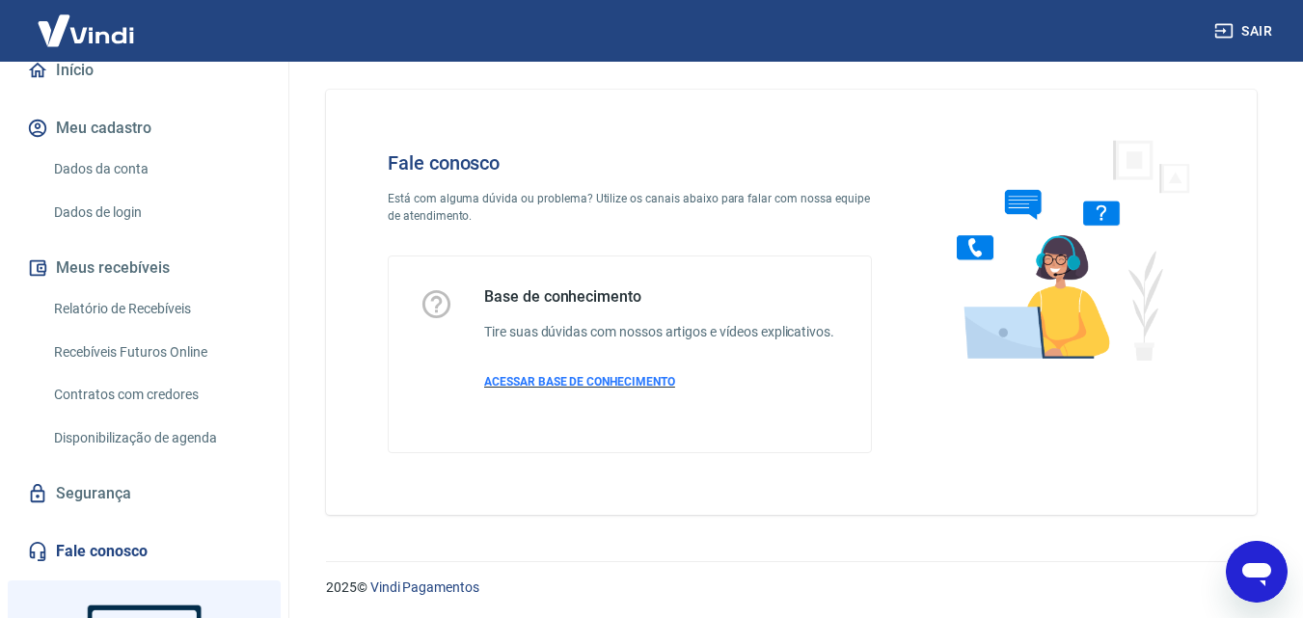
scroll to position [14, 0]
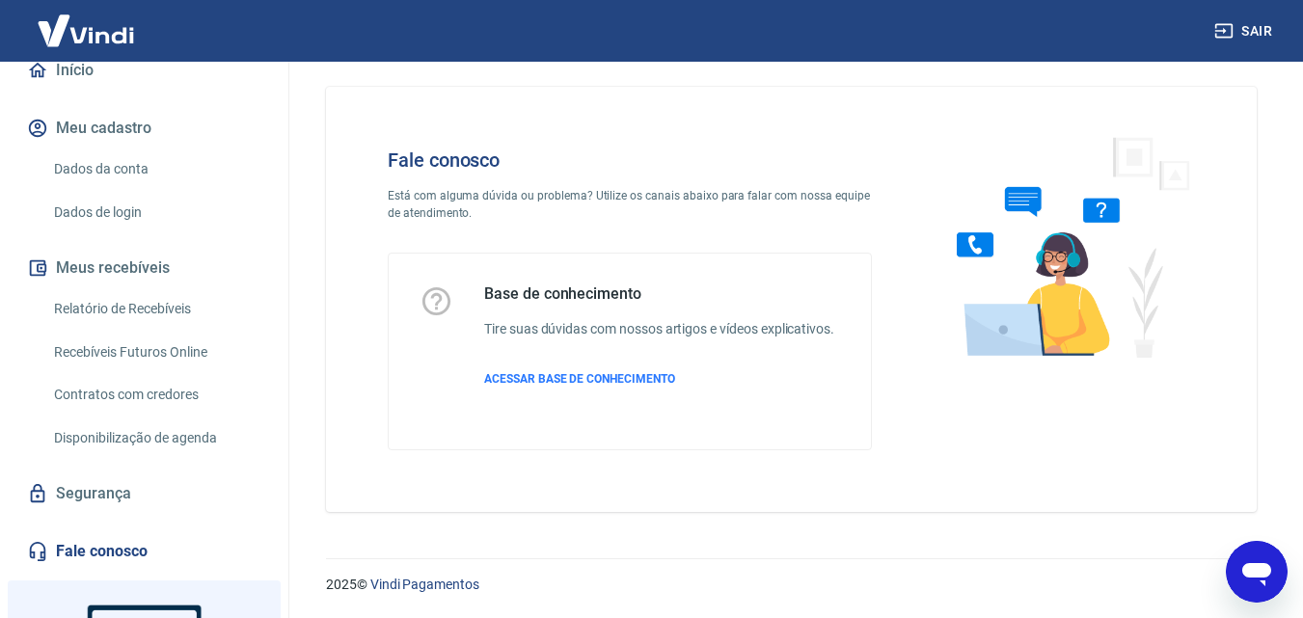
click at [1237, 564] on div "Abrir janela de mensagens" at bounding box center [1257, 572] width 58 height 58
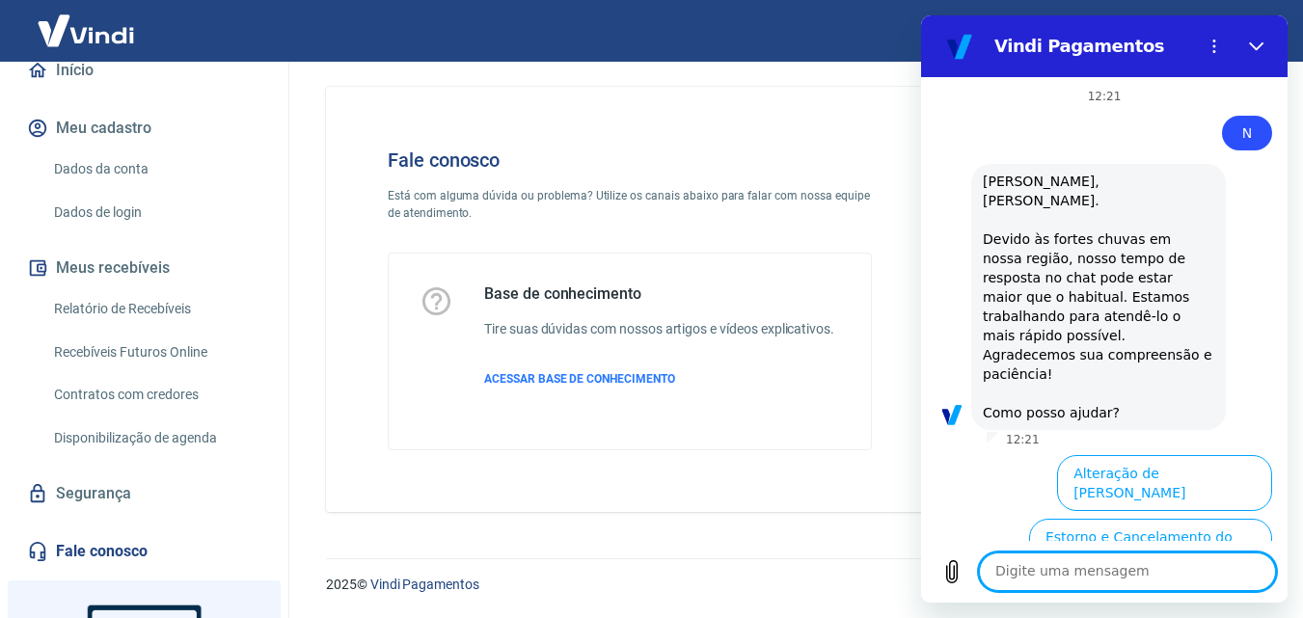
scroll to position [272, 0]
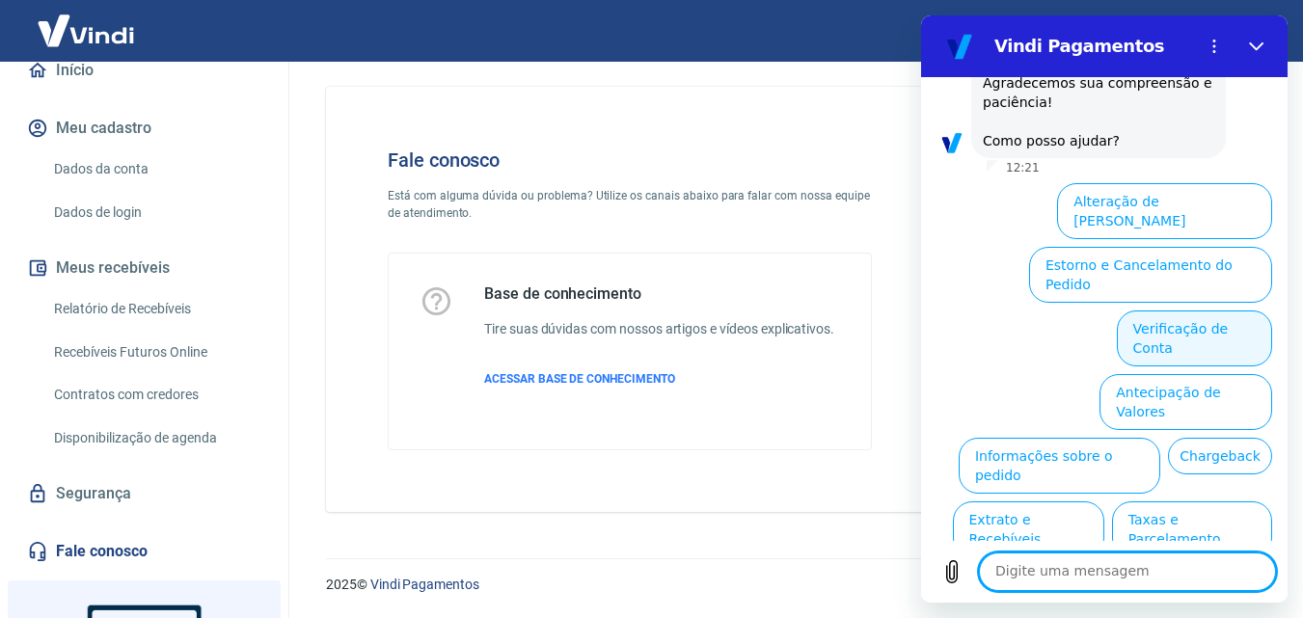
click at [1177, 311] on button "Verificação de Conta" at bounding box center [1194, 339] width 155 height 56
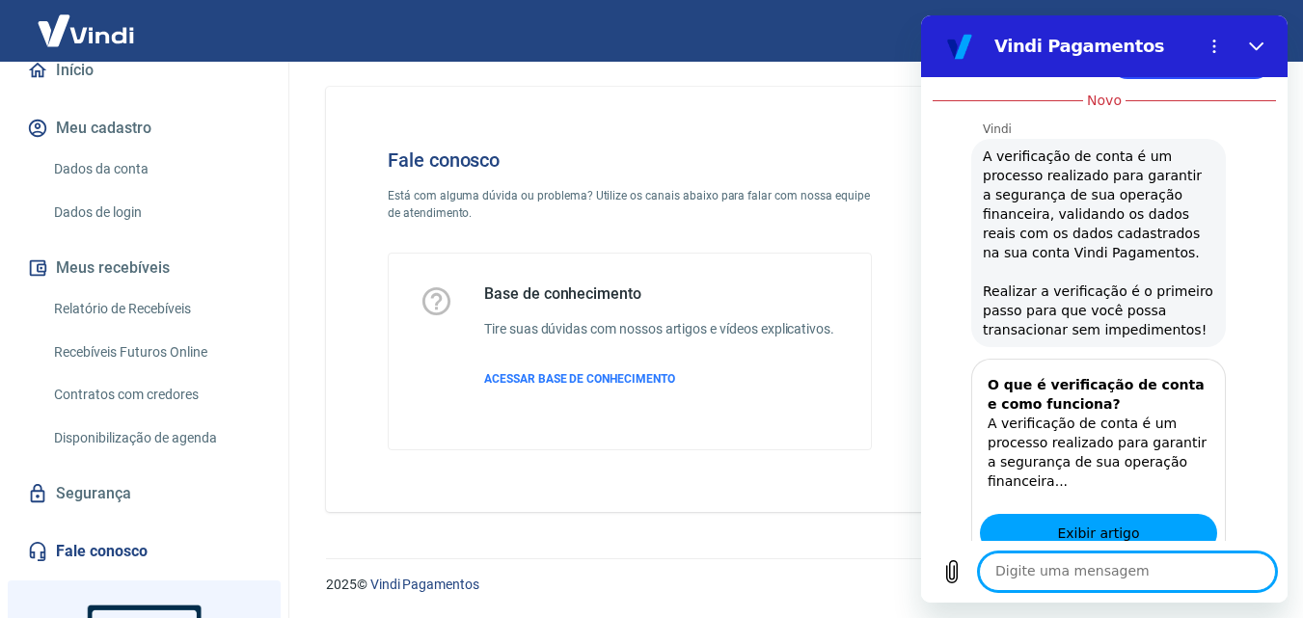
scroll to position [494, 0]
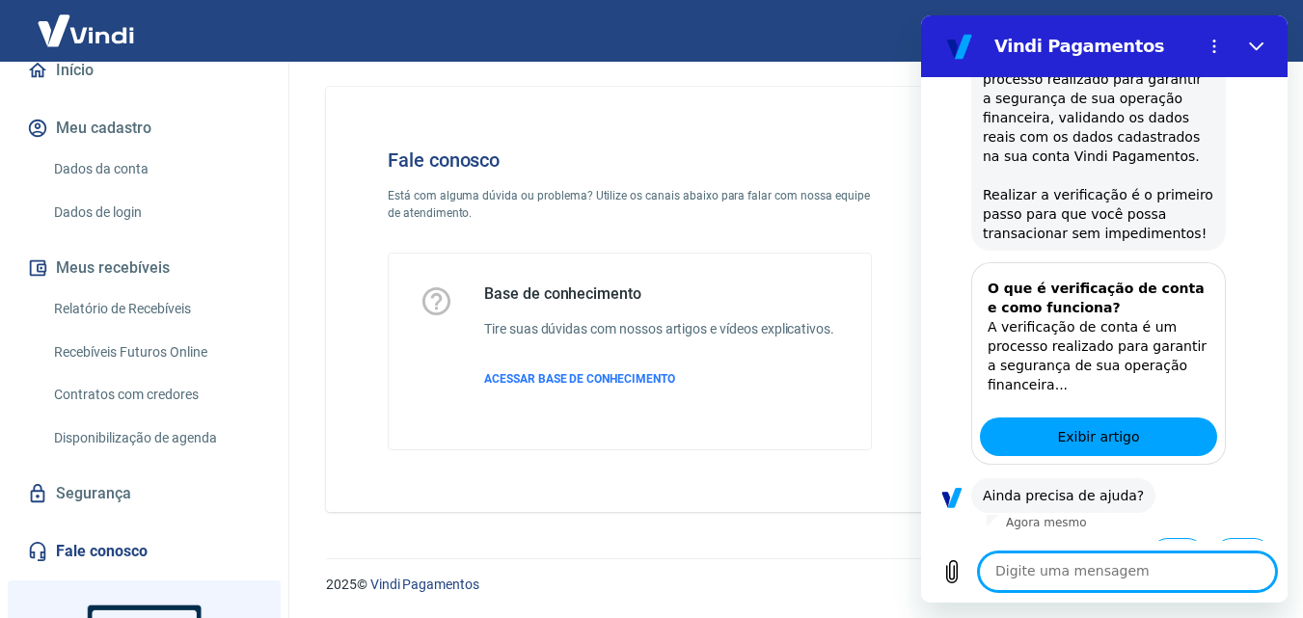
click at [1152, 538] on button "Sim" at bounding box center [1178, 556] width 56 height 37
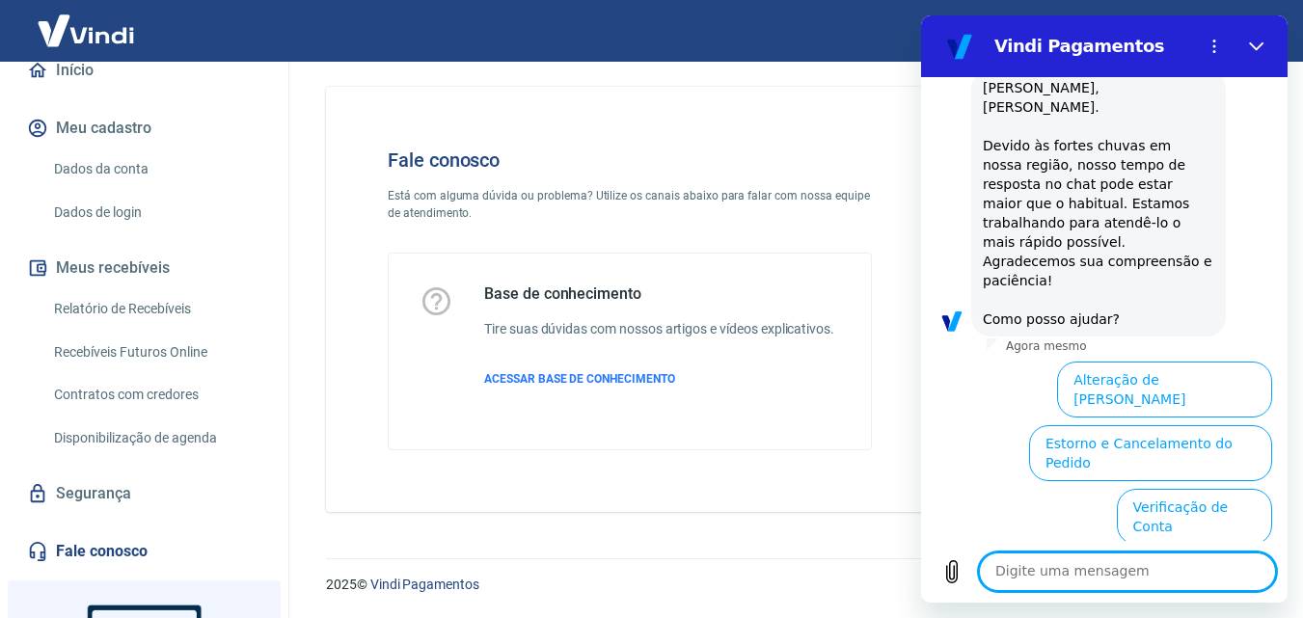
scroll to position [1055, 0]
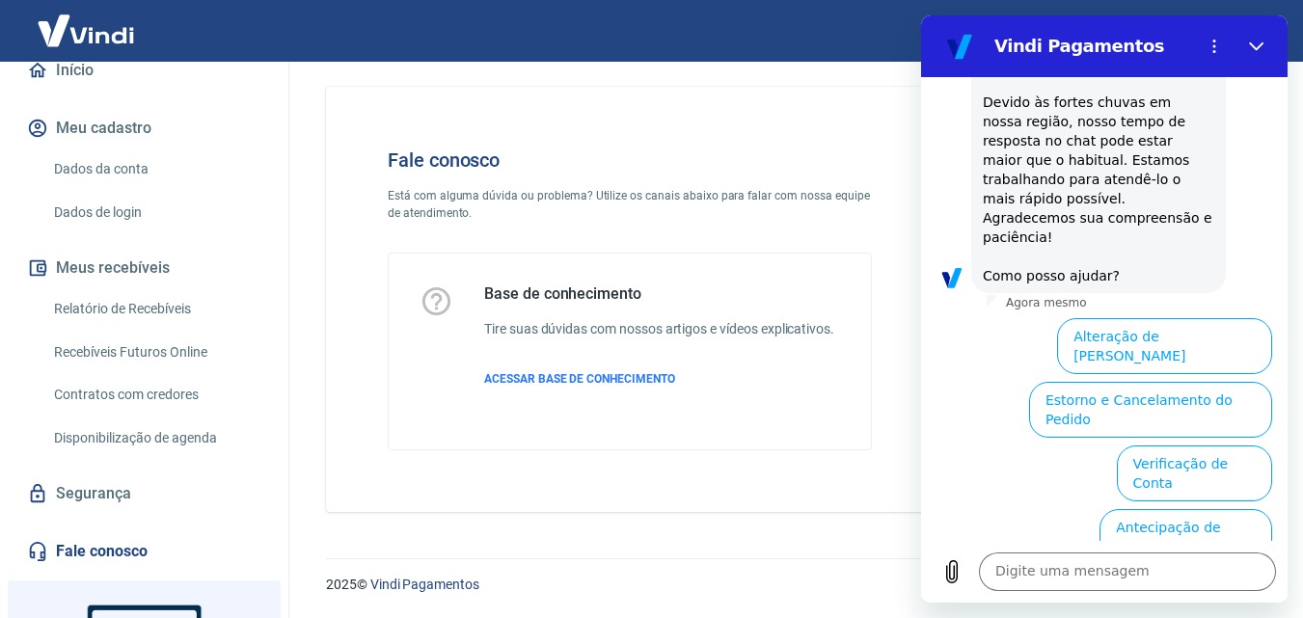
click at [1132, 573] on button "Informações sobre o pedido" at bounding box center [1060, 601] width 202 height 56
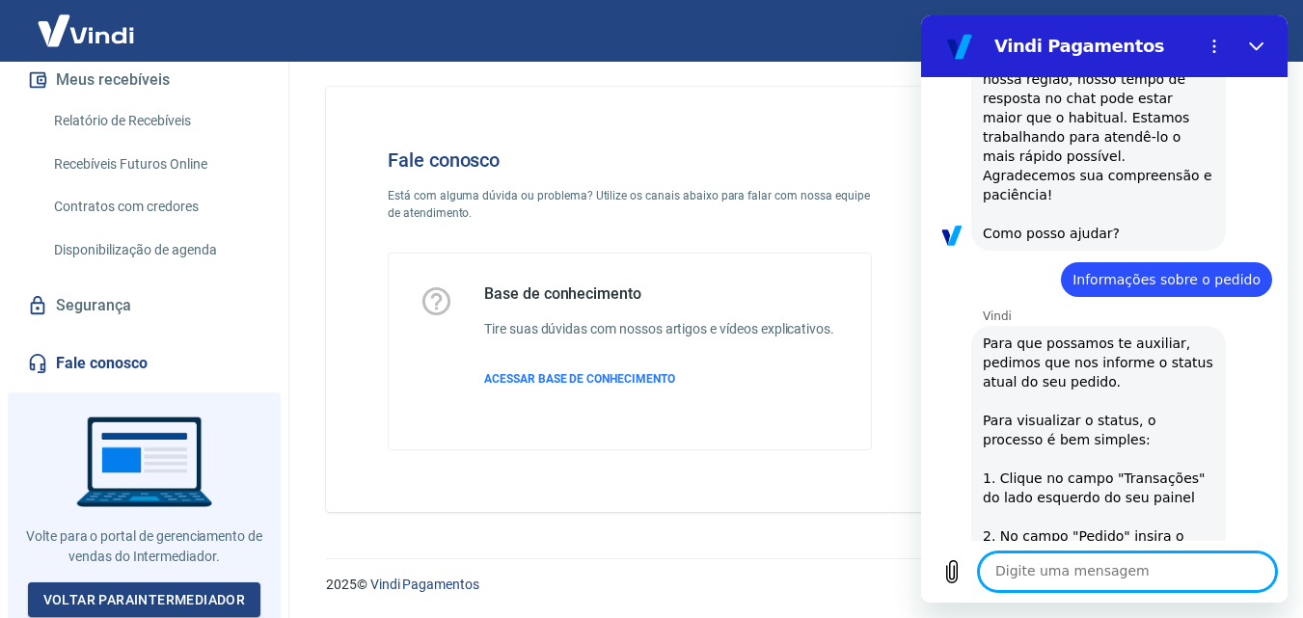
scroll to position [0, 0]
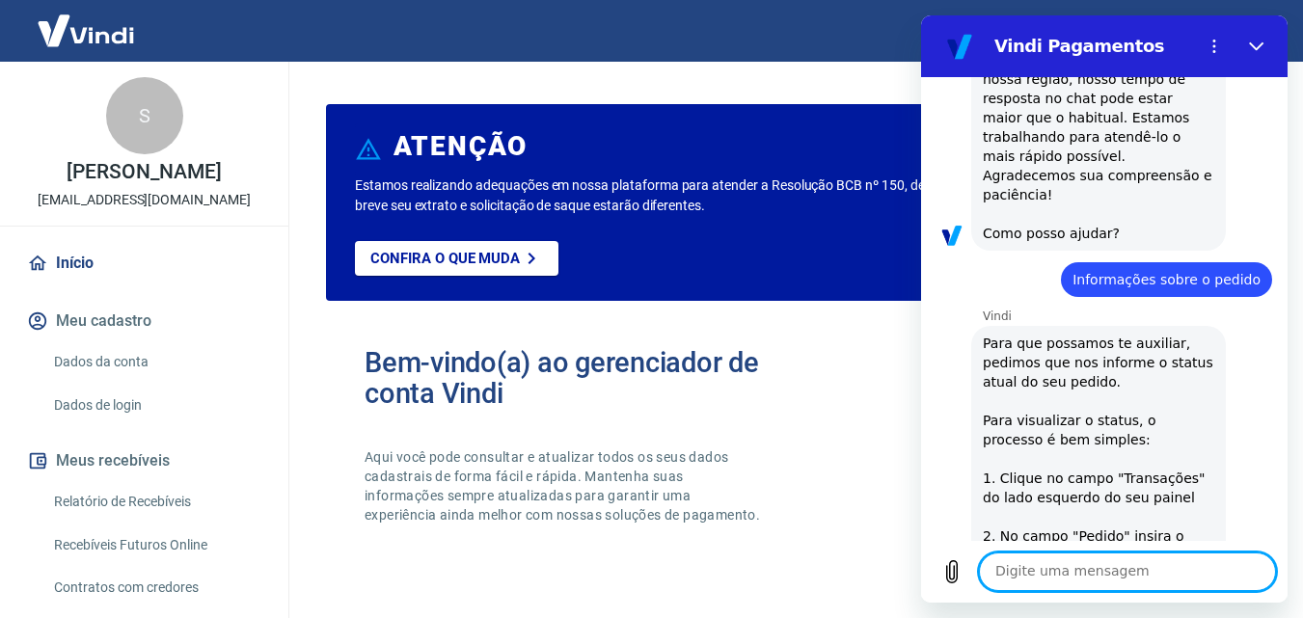
type textarea "x"
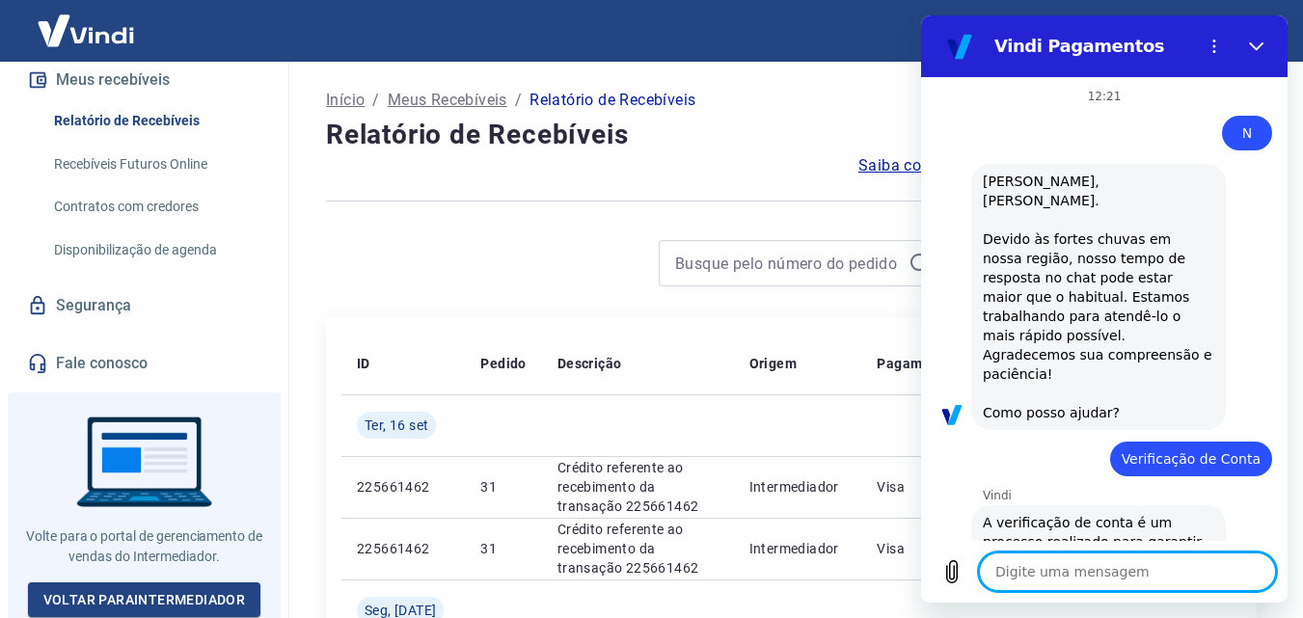
scroll to position [1453, 0]
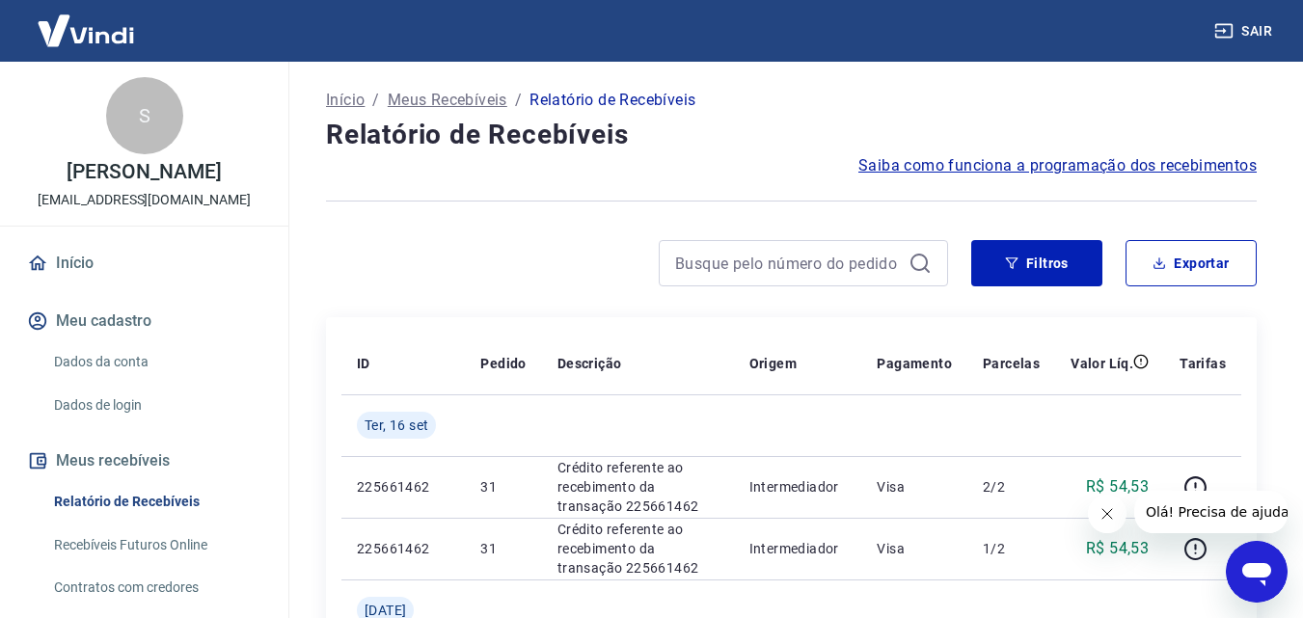
click at [1276, 561] on div "Abrir janela de mensagens" at bounding box center [1257, 572] width 58 height 58
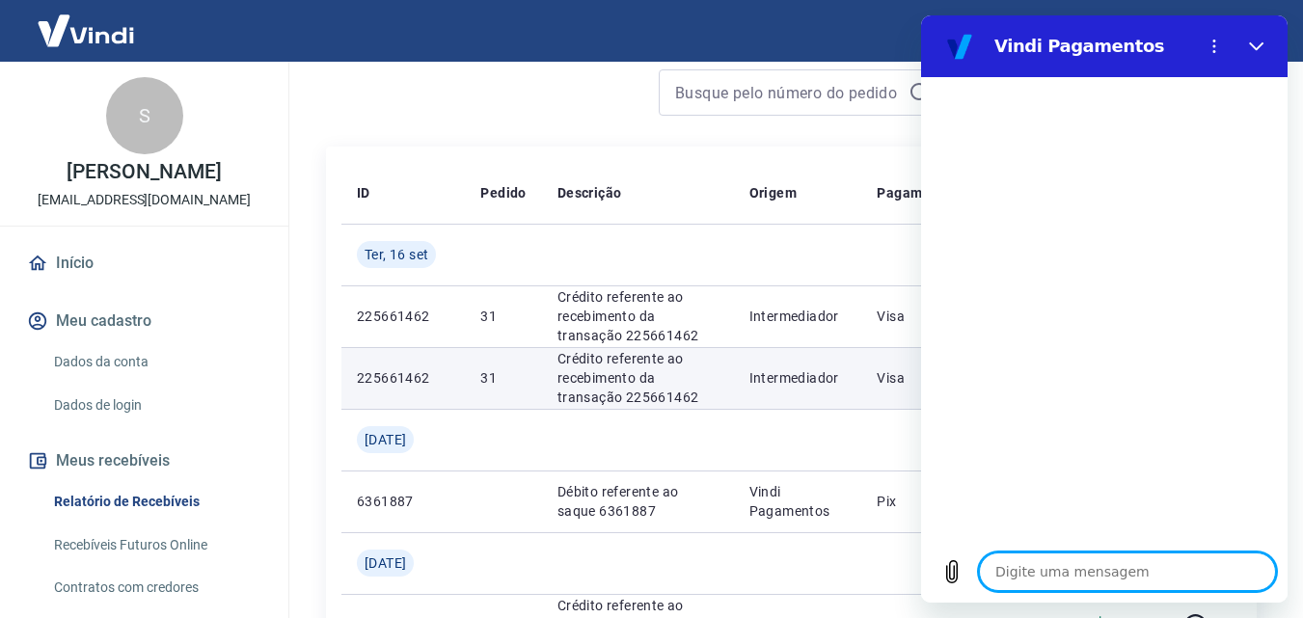
scroll to position [193, 0]
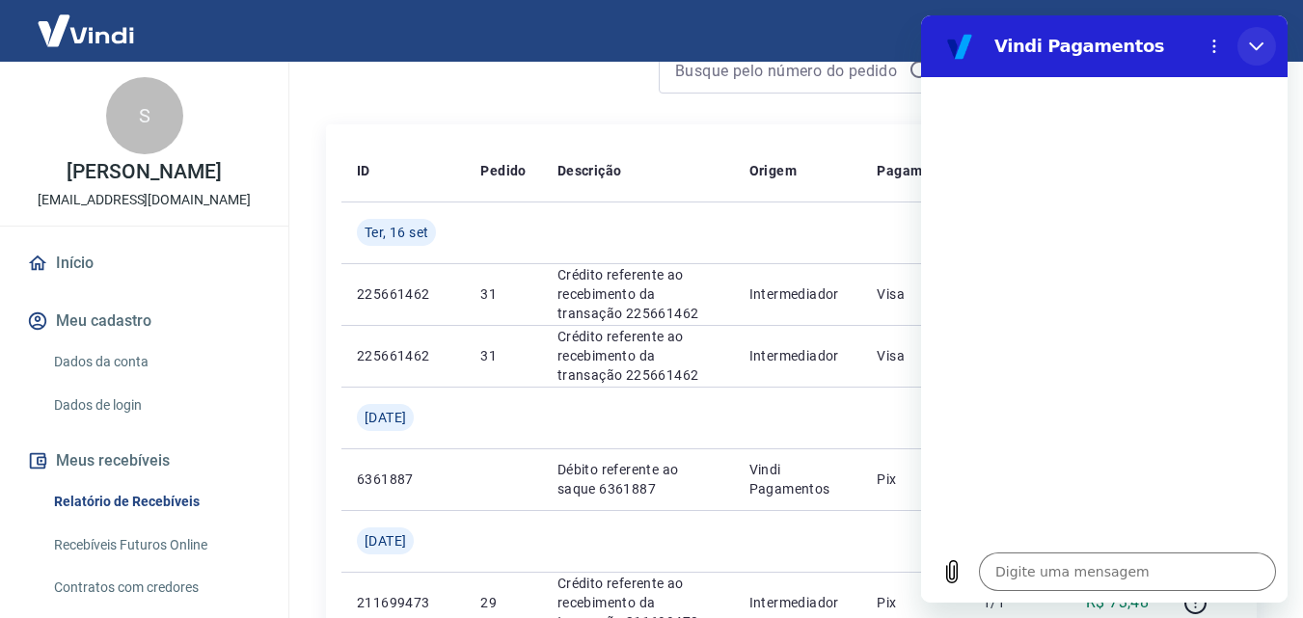
click at [1252, 41] on icon "Fechar" at bounding box center [1256, 46] width 15 height 15
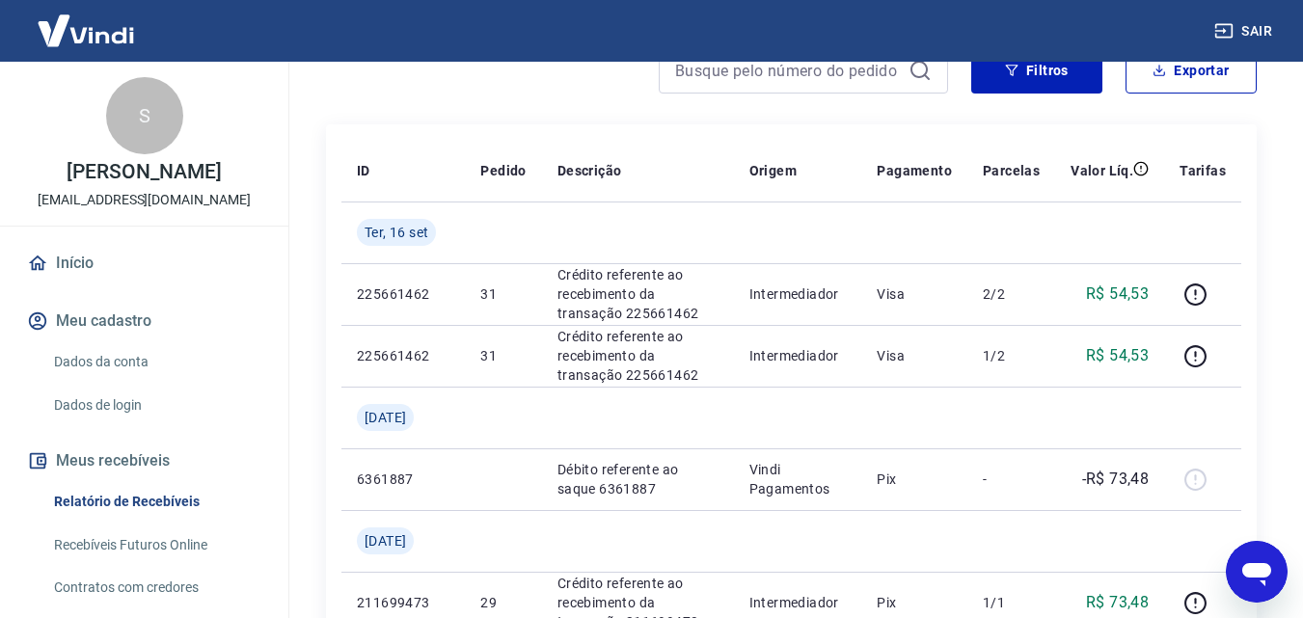
type textarea "x"
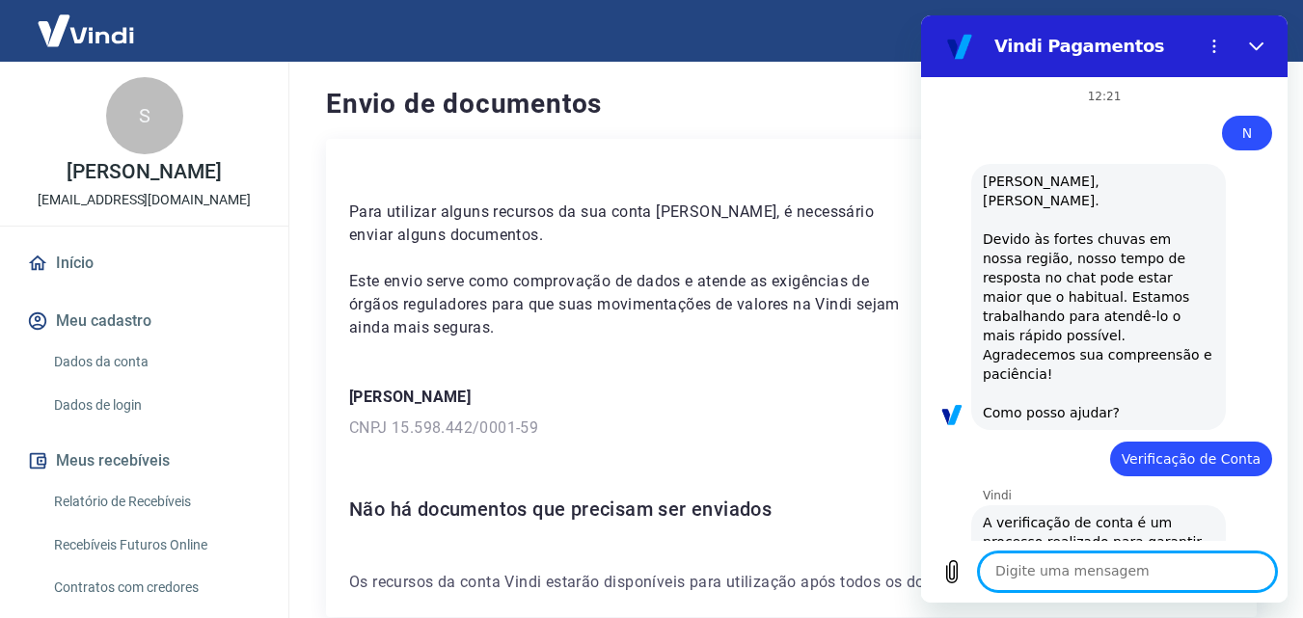
scroll to position [1453, 0]
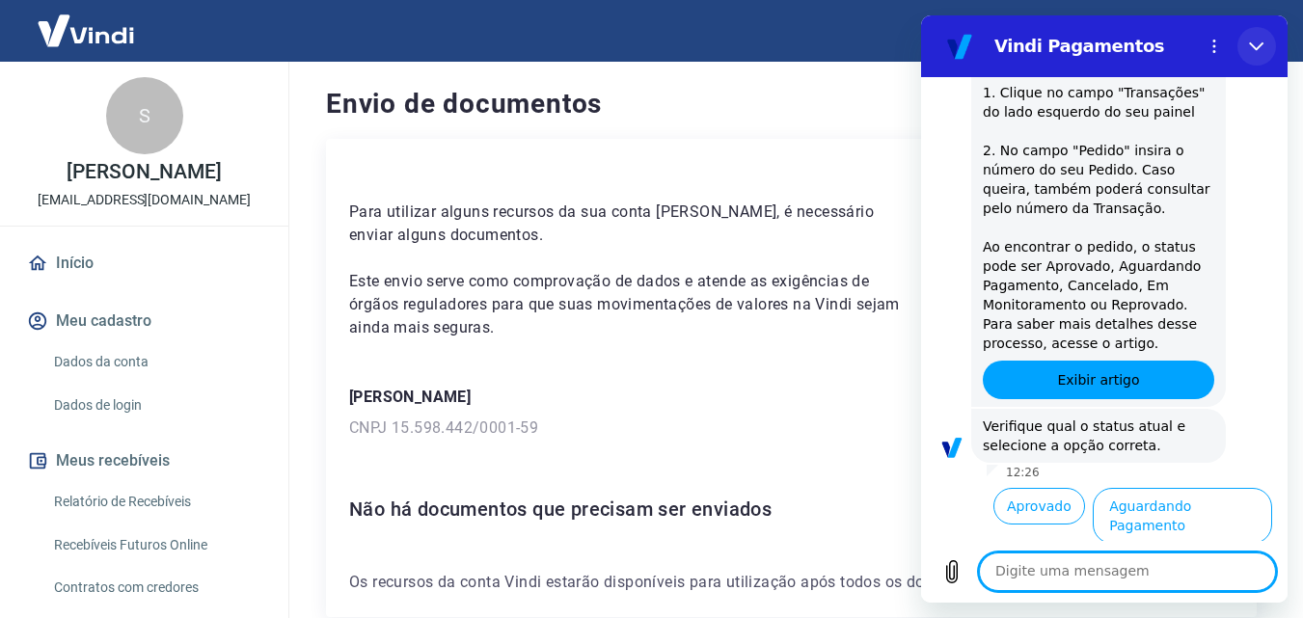
click at [1247, 43] on button "Fechar" at bounding box center [1257, 46] width 39 height 39
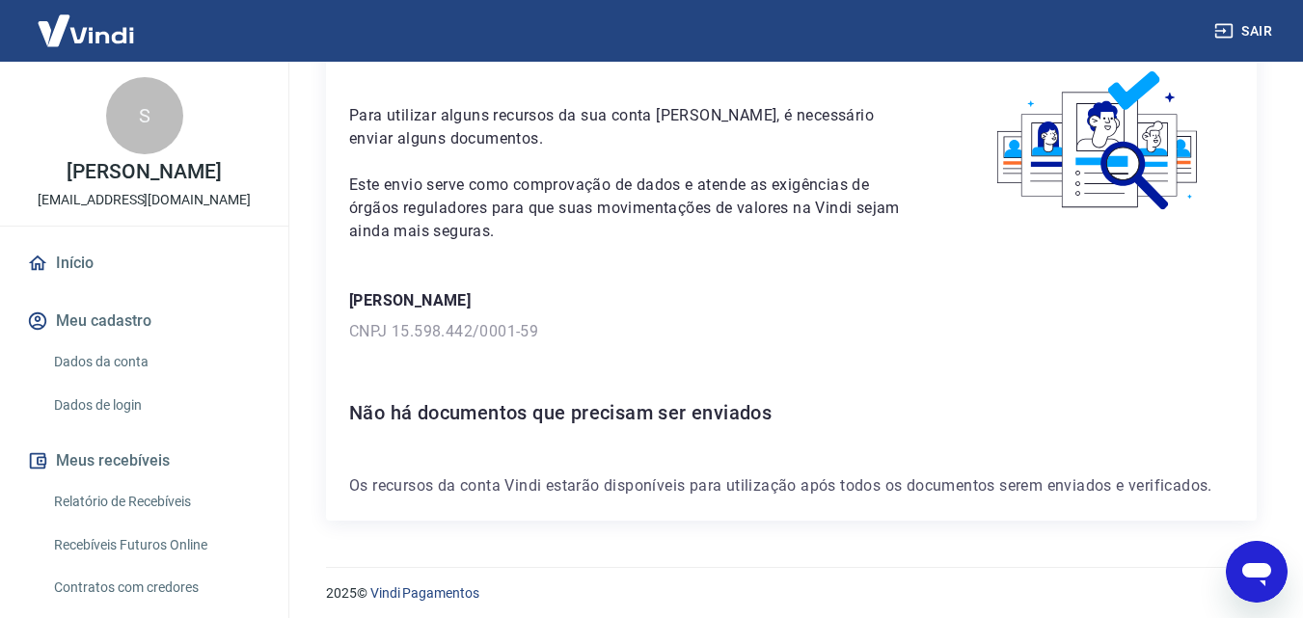
scroll to position [105, 0]
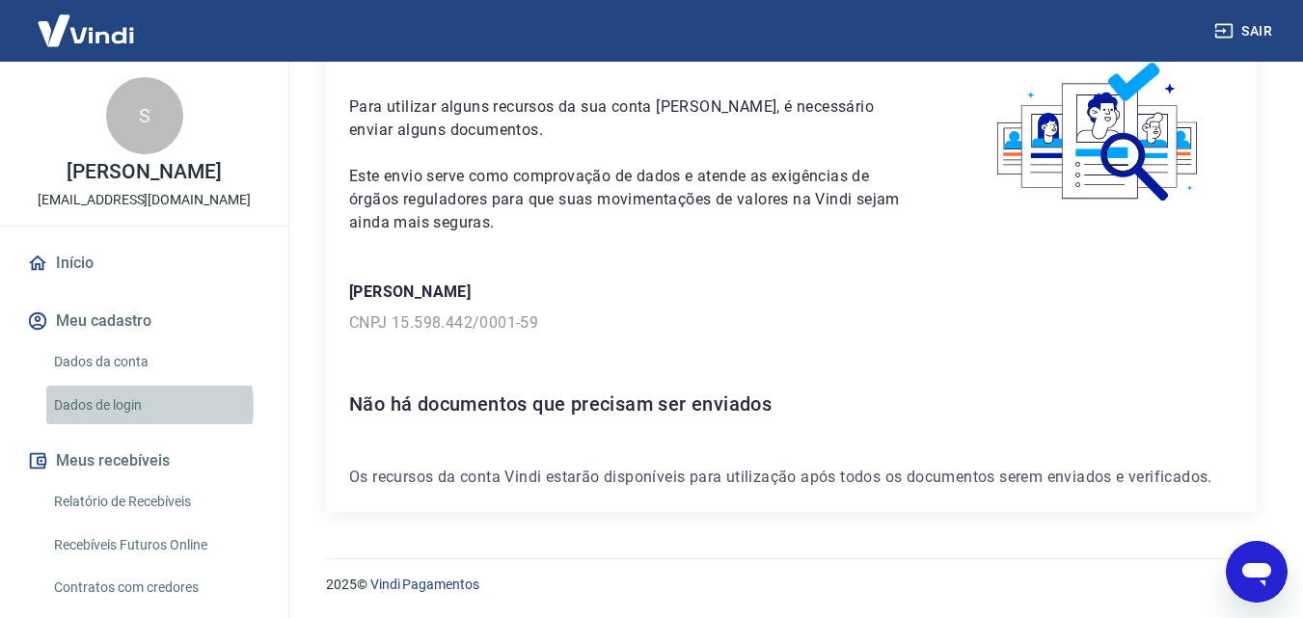
click at [122, 406] on link "Dados de login" at bounding box center [155, 406] width 219 height 40
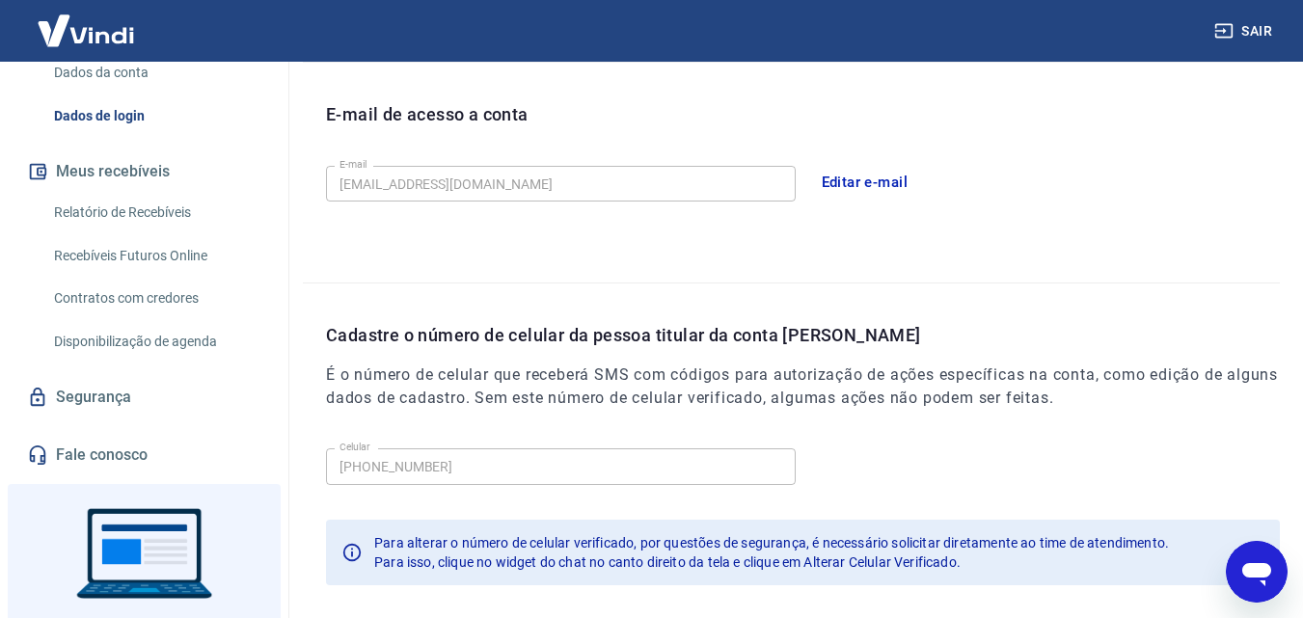
scroll to position [381, 0]
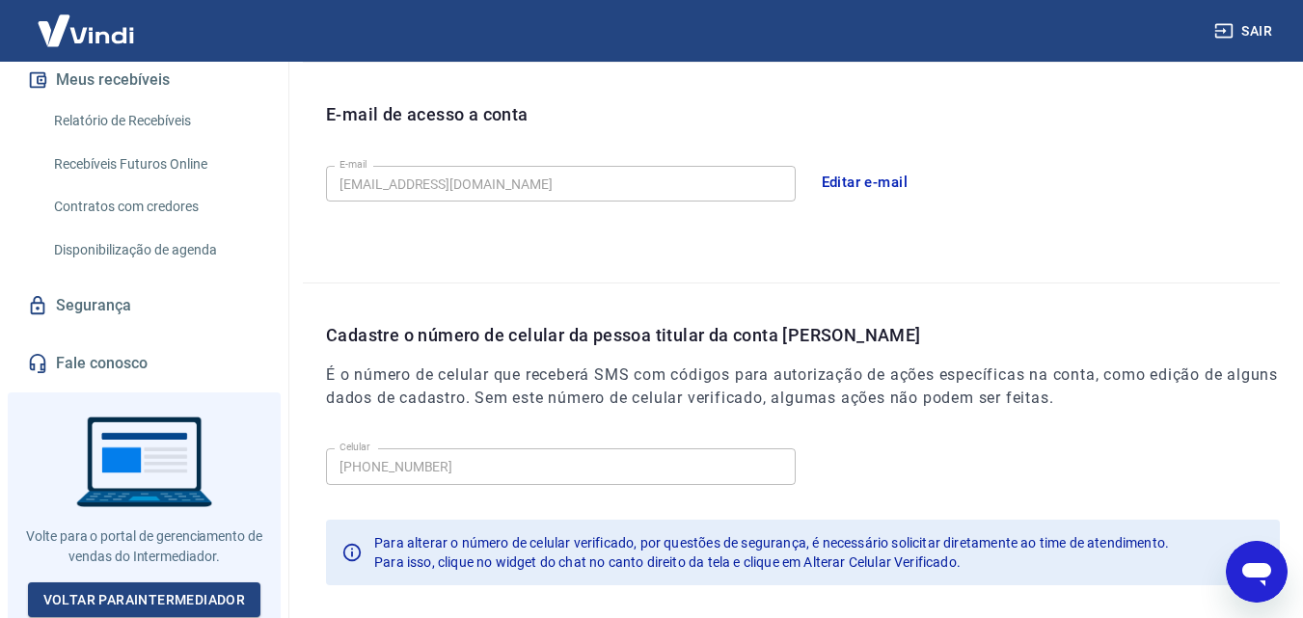
click at [116, 357] on link "Fale conosco" at bounding box center [144, 363] width 242 height 42
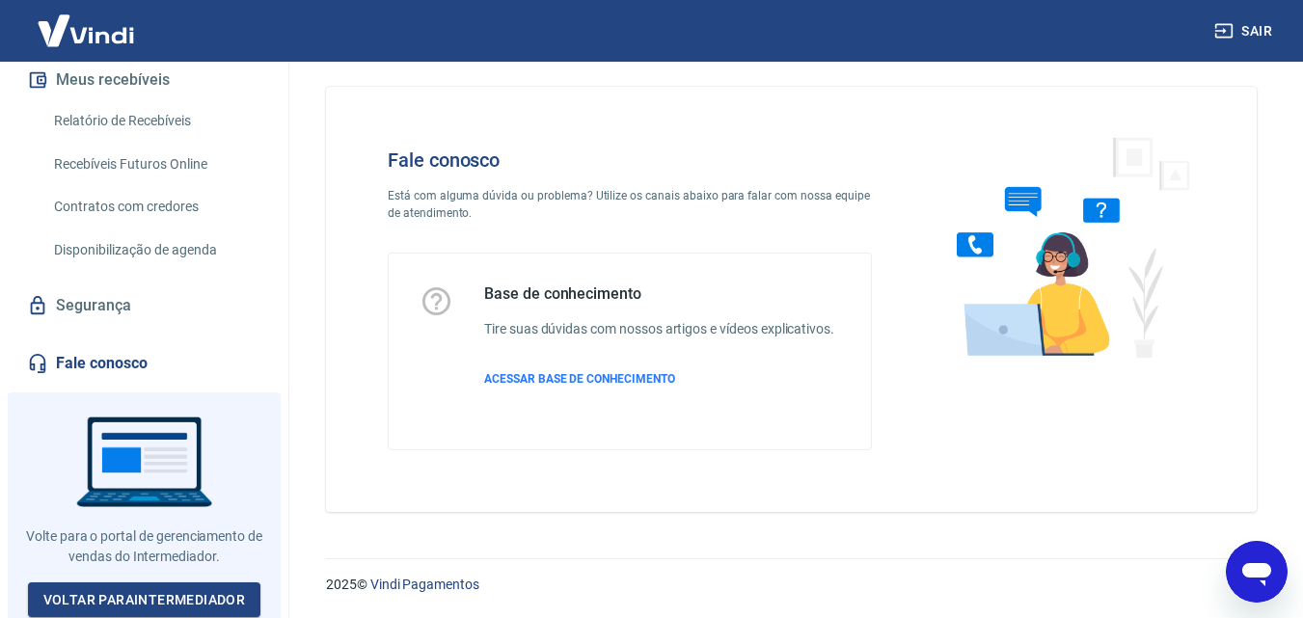
scroll to position [14, 0]
click at [520, 375] on span "ACESSAR BASE DE CONHECIMENTO" at bounding box center [579, 379] width 191 height 14
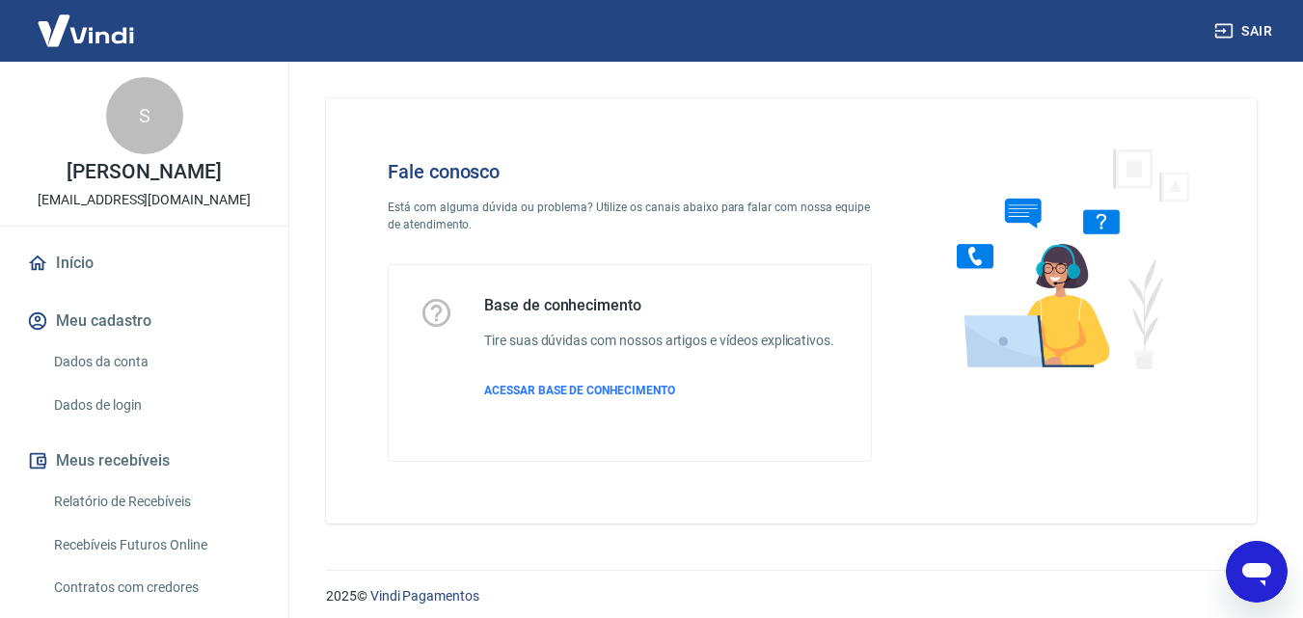
scroll to position [0, 0]
